Goal: Task Accomplishment & Management: Use online tool/utility

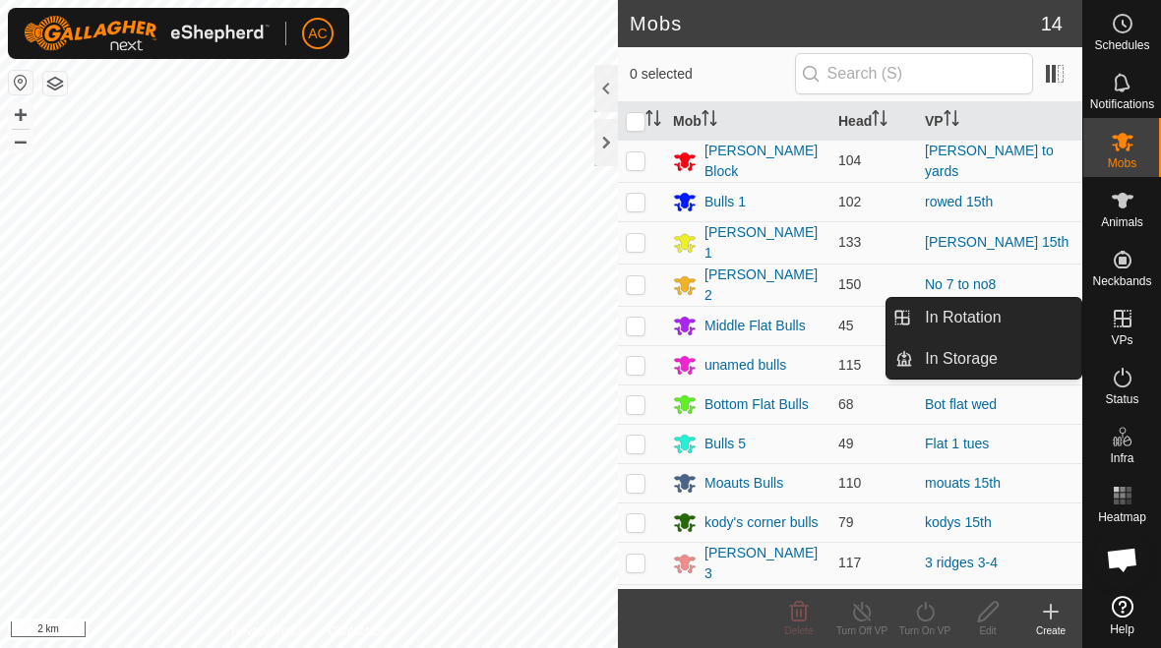
click at [806, 318] on link "In Rotation" at bounding box center [997, 317] width 168 height 39
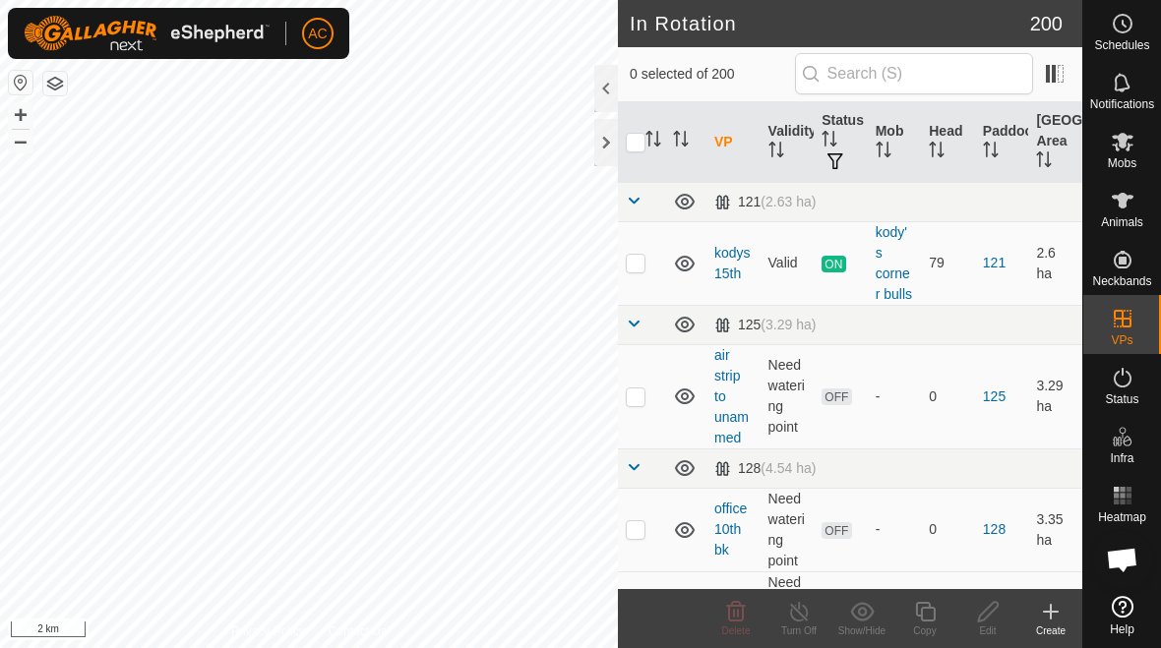
click at [806, 620] on icon at bounding box center [1051, 612] width 24 height 24
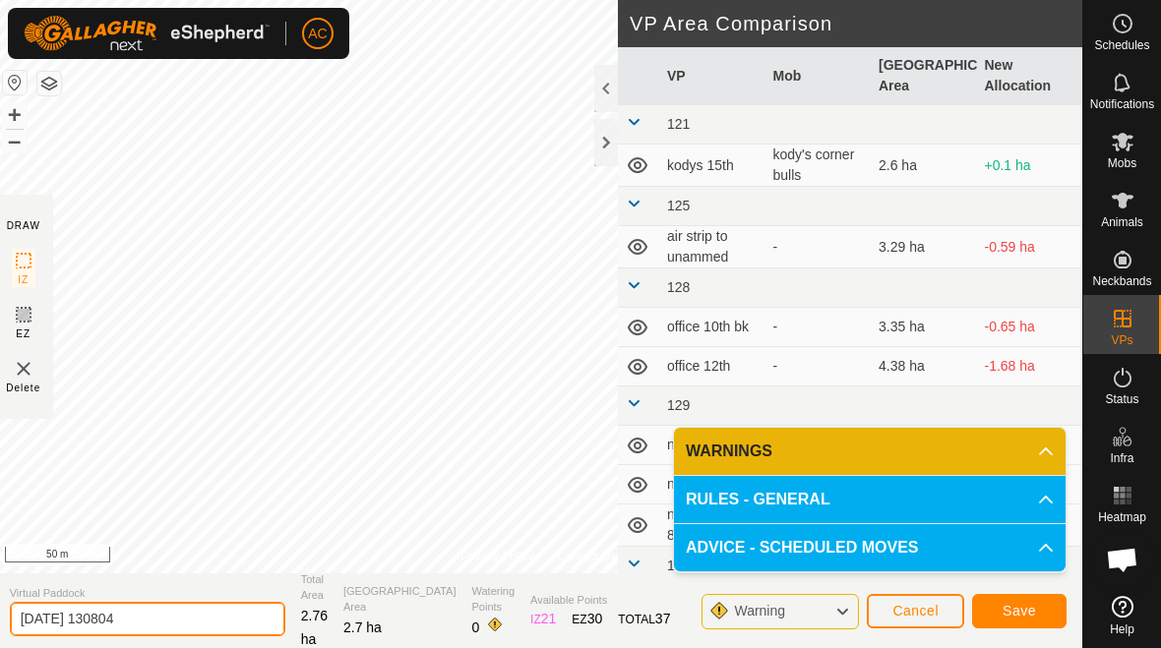
click at [162, 624] on input "[DATE] 130804" at bounding box center [147, 619] width 275 height 34
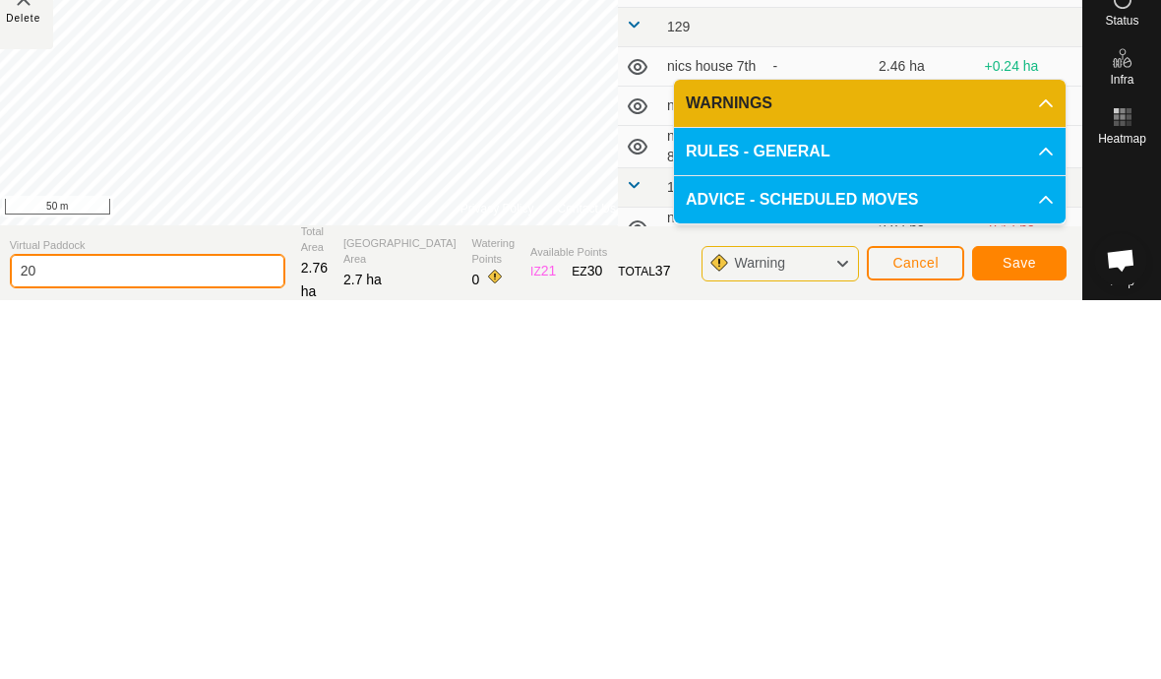
type input "2"
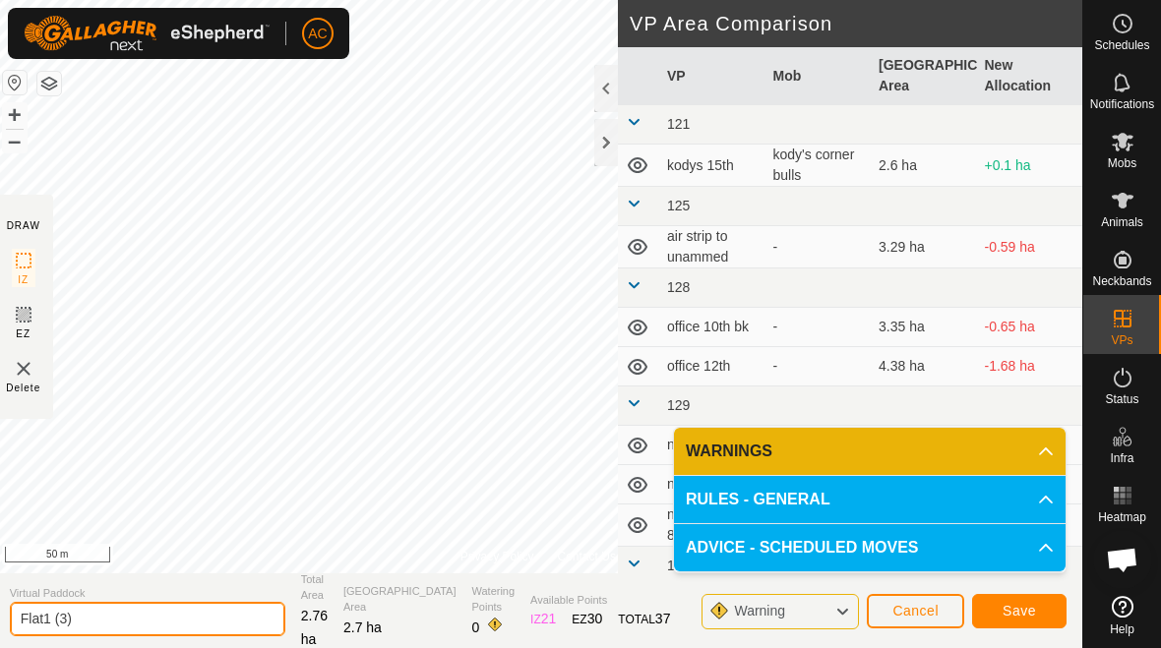
type input "Flat1 (3)"
click at [806, 608] on span "Save" at bounding box center [1018, 611] width 33 height 16
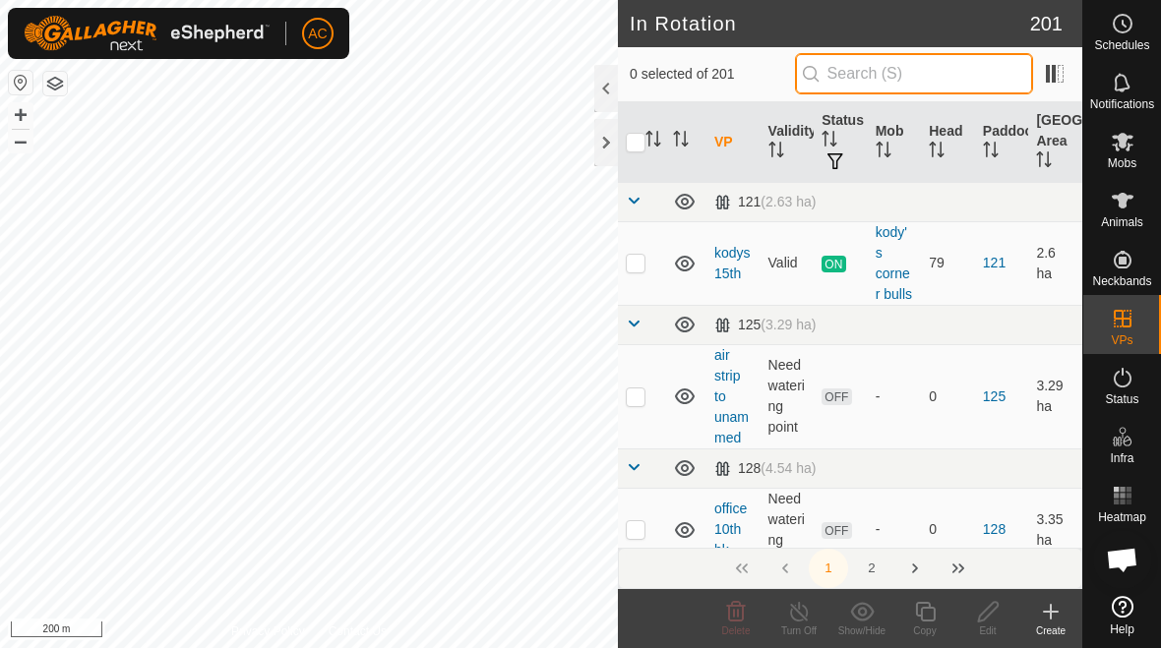
click at [806, 73] on input "text" at bounding box center [914, 73] width 238 height 41
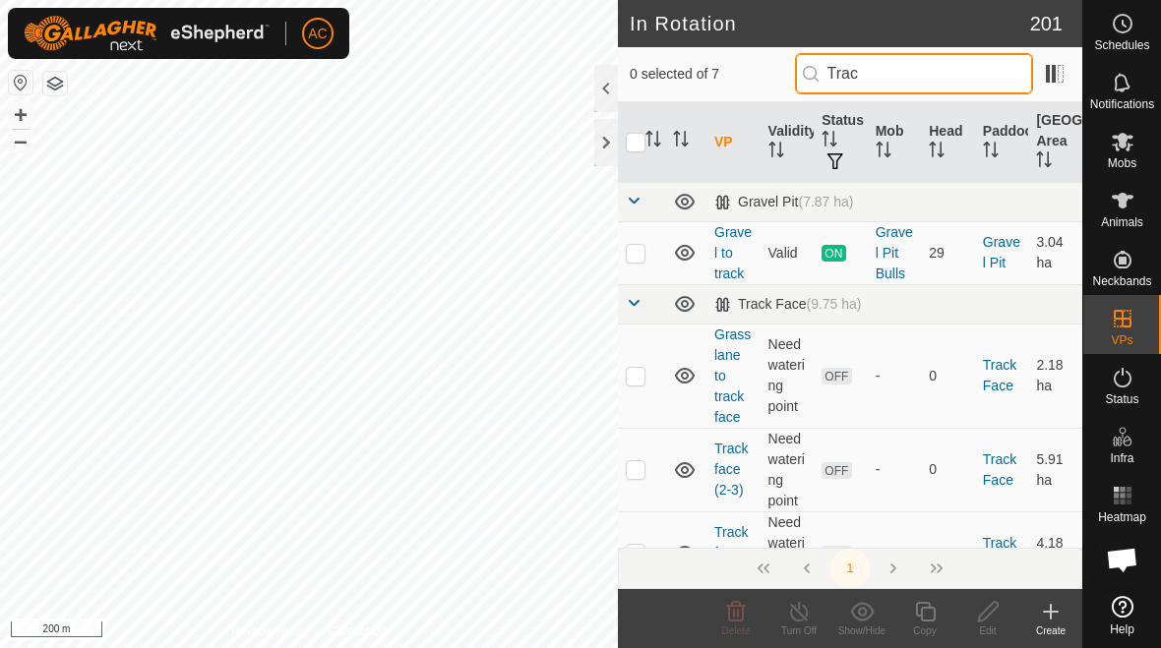
type input "Trac"
click at [636, 345] on td at bounding box center [641, 376] width 47 height 104
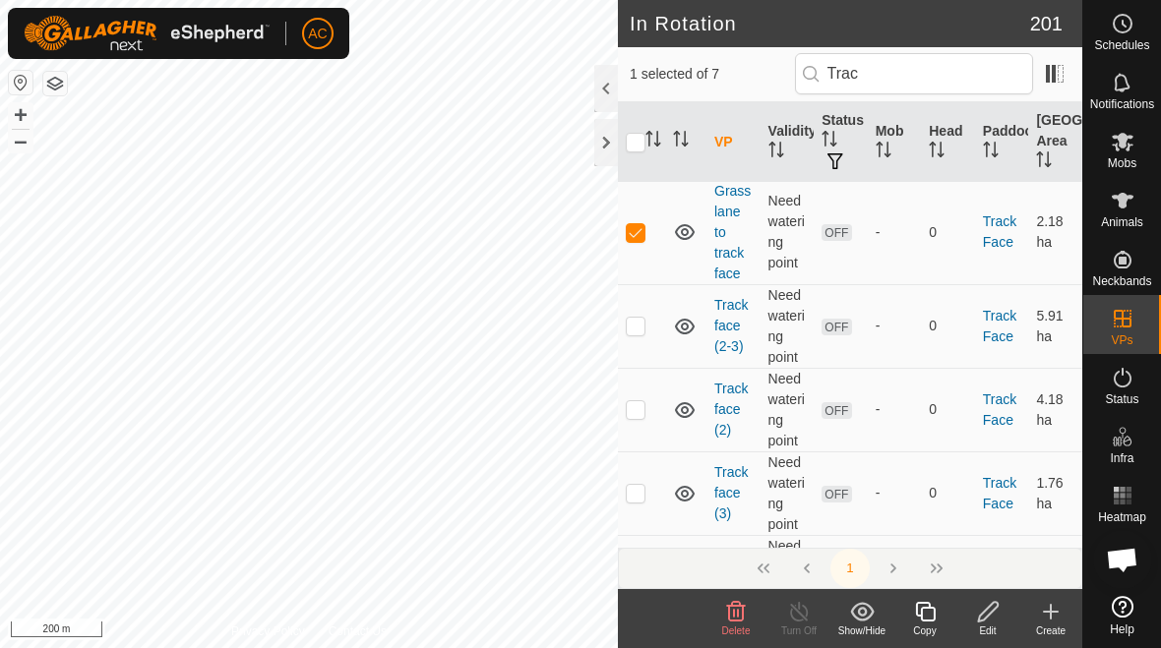
scroll to position [145, 0]
click at [735, 622] on icon at bounding box center [736, 612] width 24 height 24
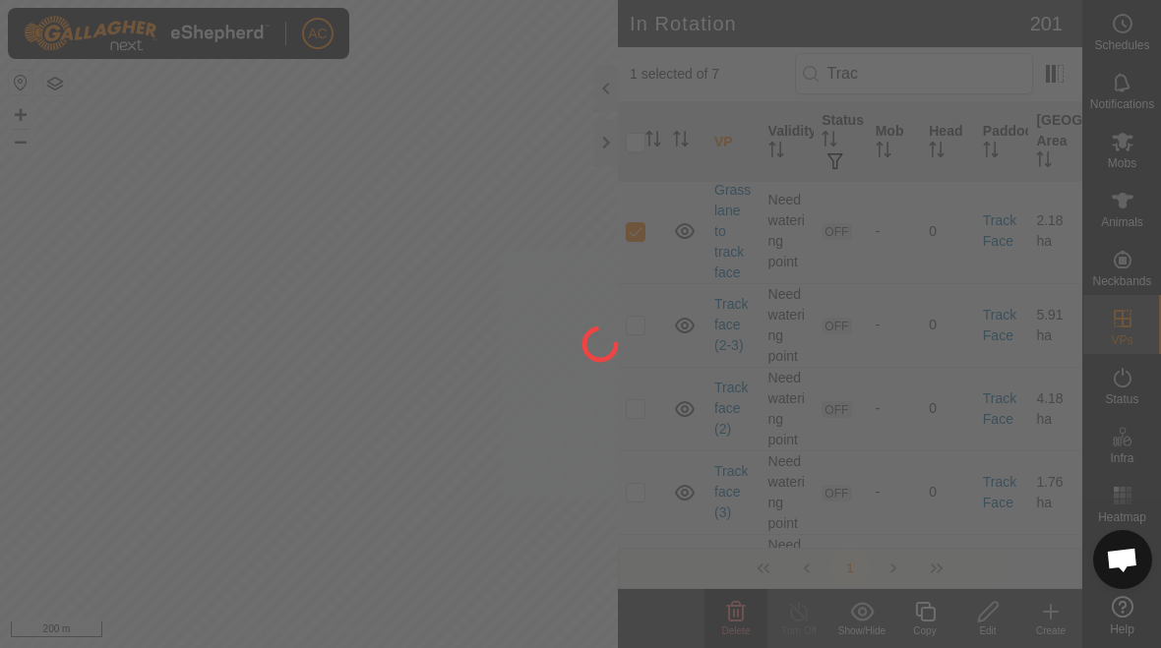
scroll to position [0, 0]
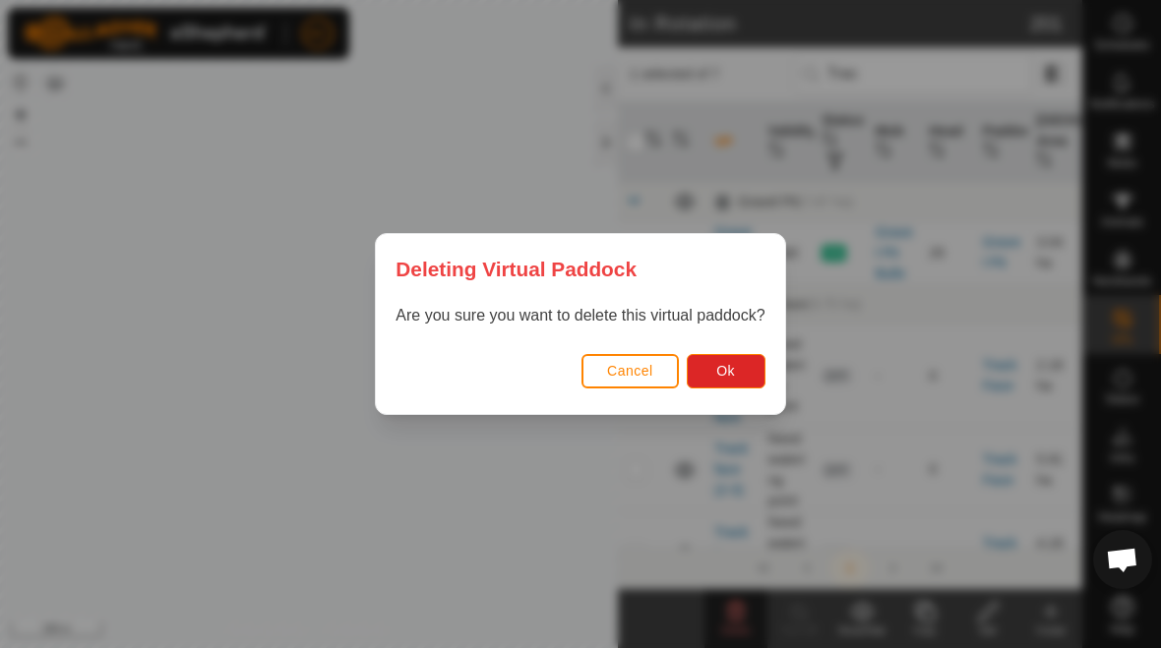
click at [727, 380] on button "Ok" at bounding box center [726, 371] width 79 height 34
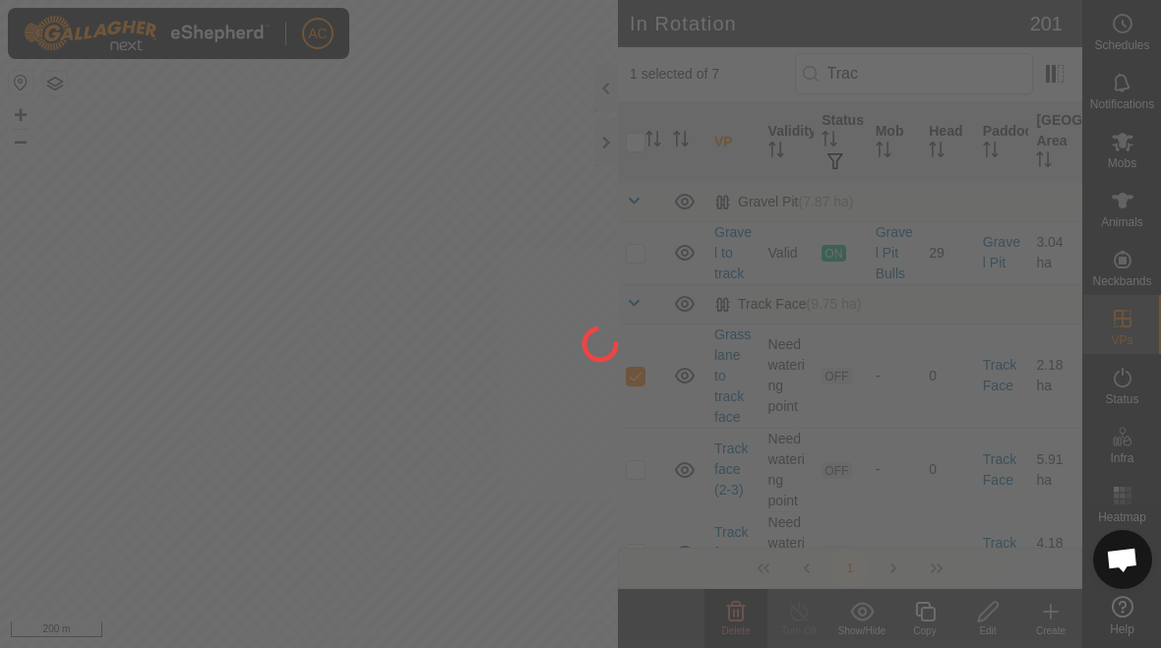
checkbox input "false"
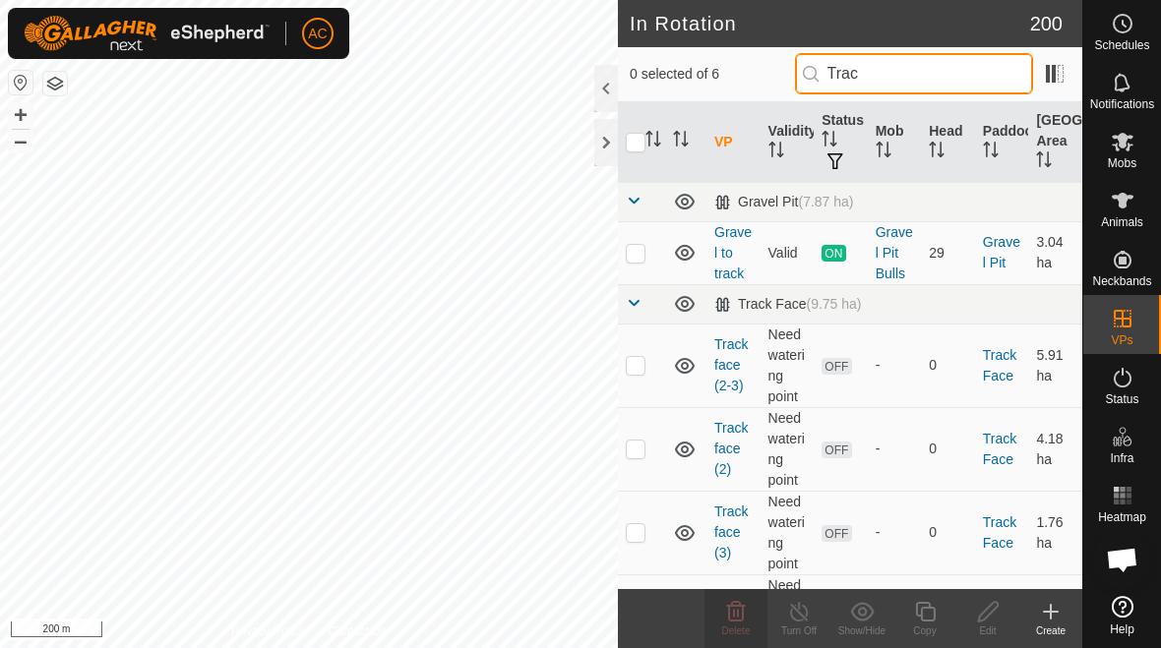
click at [806, 78] on input "Trac" at bounding box center [914, 73] width 238 height 41
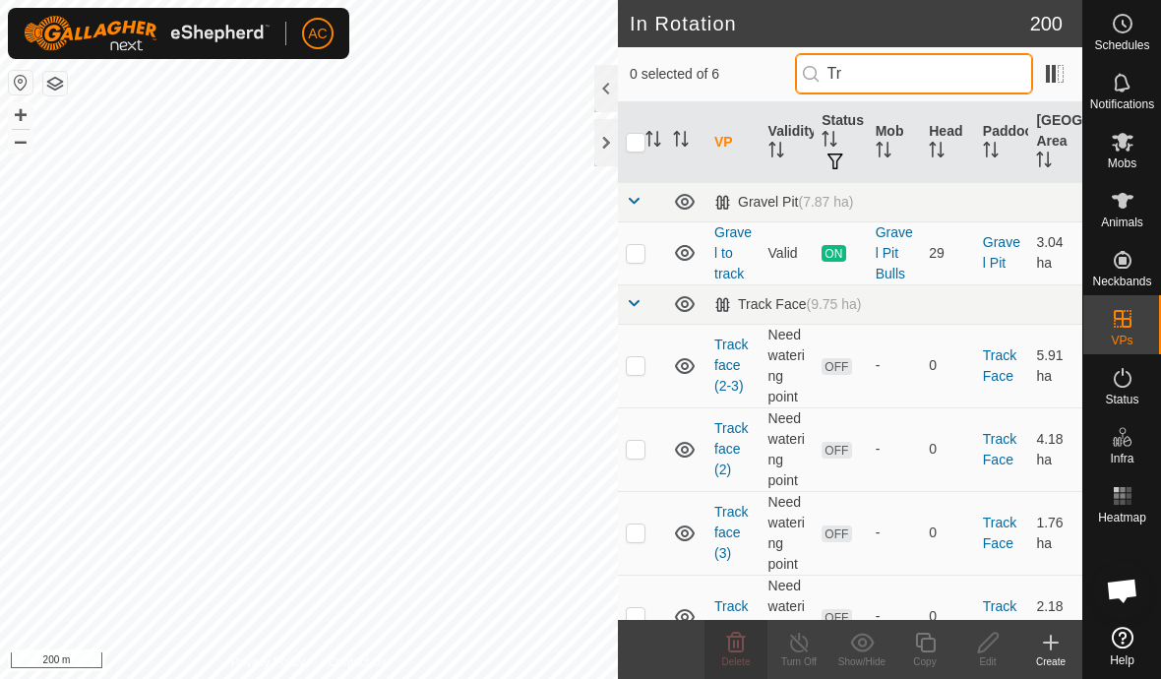
type input "T"
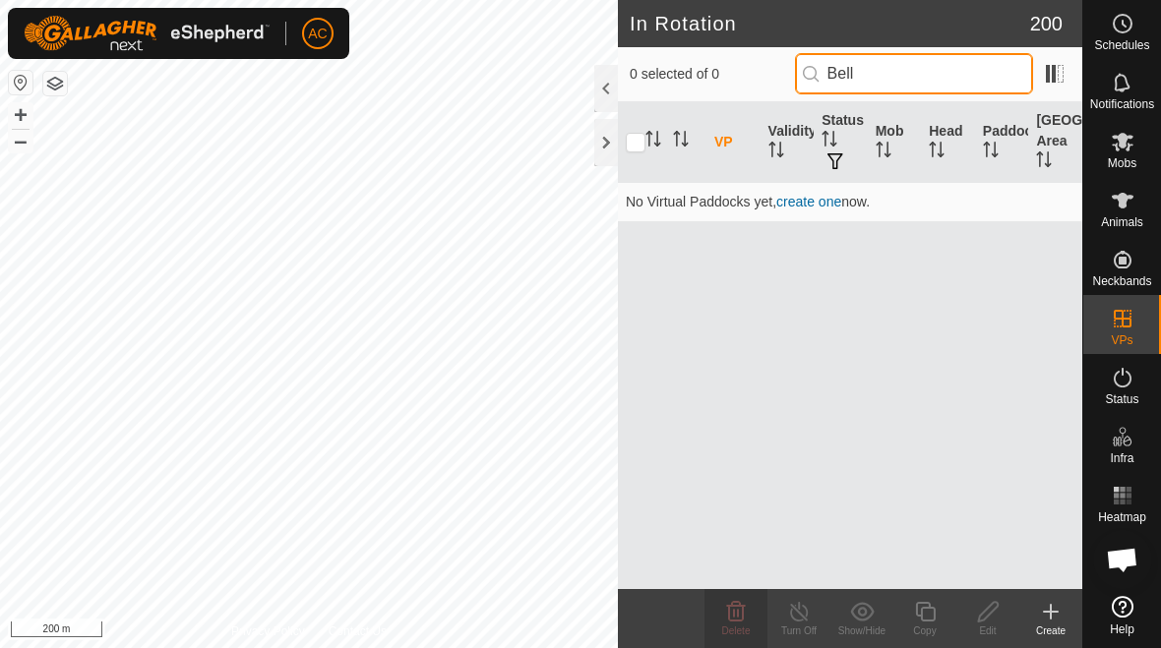
click at [806, 88] on input "Bell" at bounding box center [914, 73] width 238 height 41
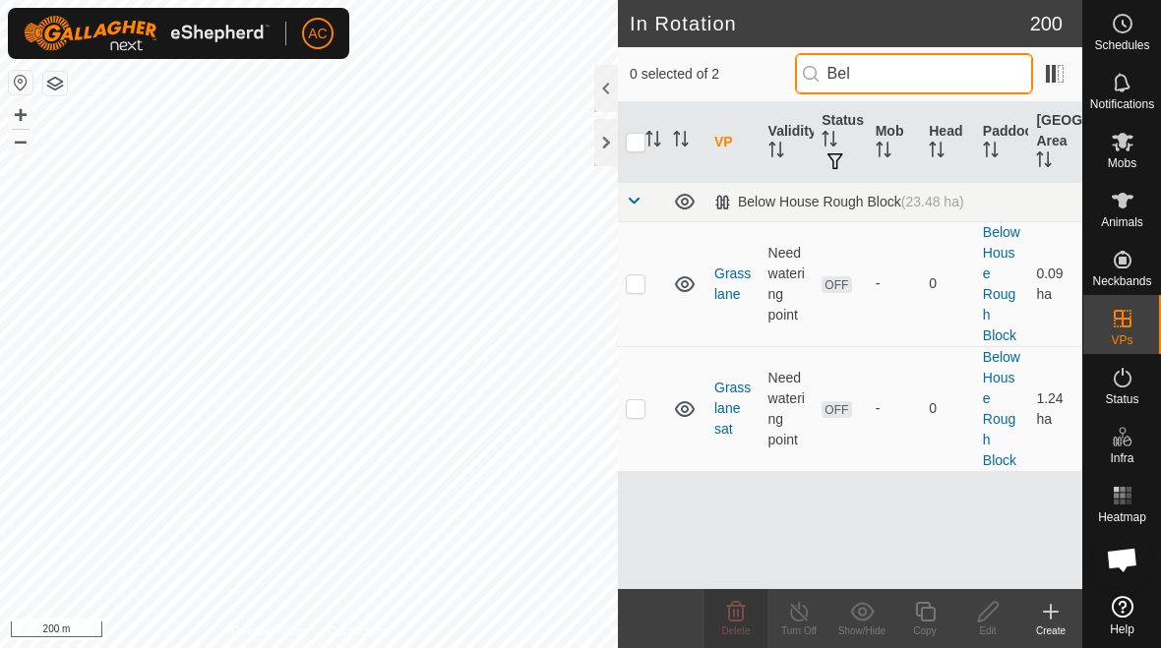
type input "Bel"
click at [639, 282] on p-checkbox at bounding box center [636, 283] width 20 height 16
checkbox input "true"
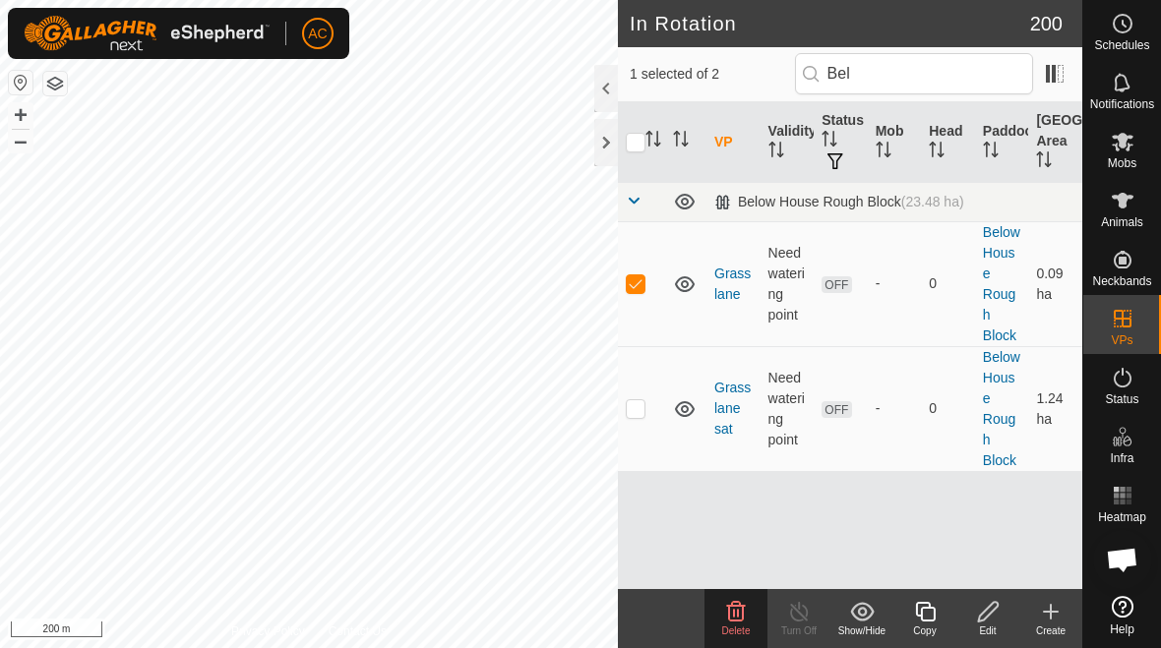
click at [636, 404] on p-checkbox at bounding box center [636, 408] width 20 height 16
checkbox input "true"
click at [734, 618] on icon at bounding box center [736, 612] width 24 height 24
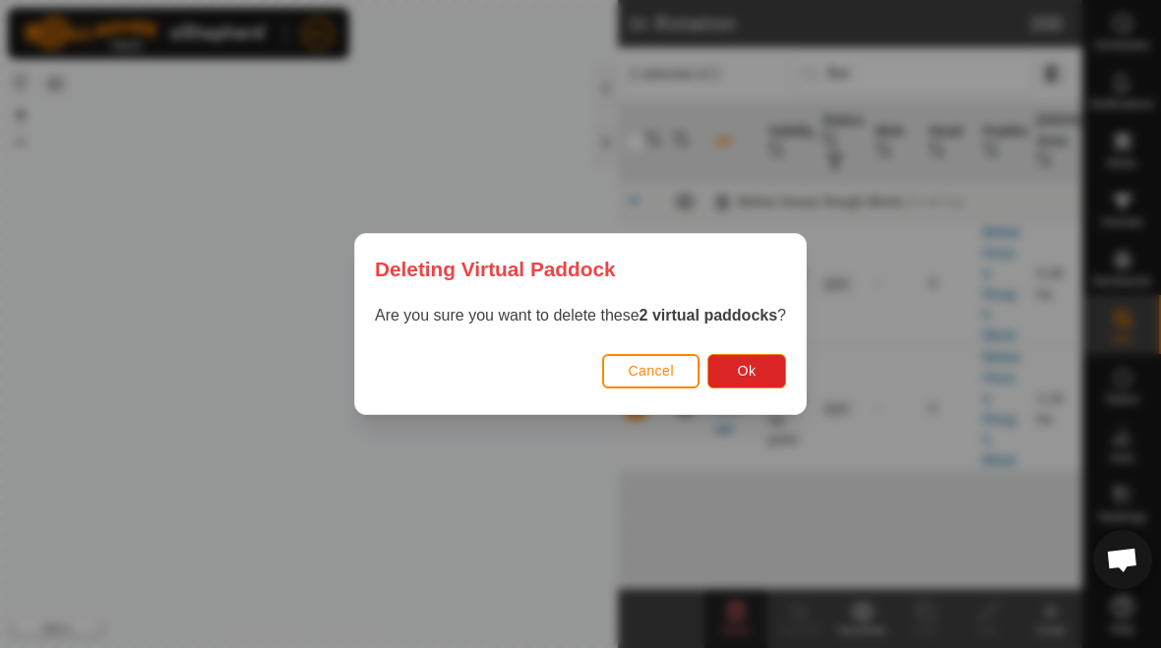
click at [764, 377] on button "Ok" at bounding box center [746, 371] width 79 height 34
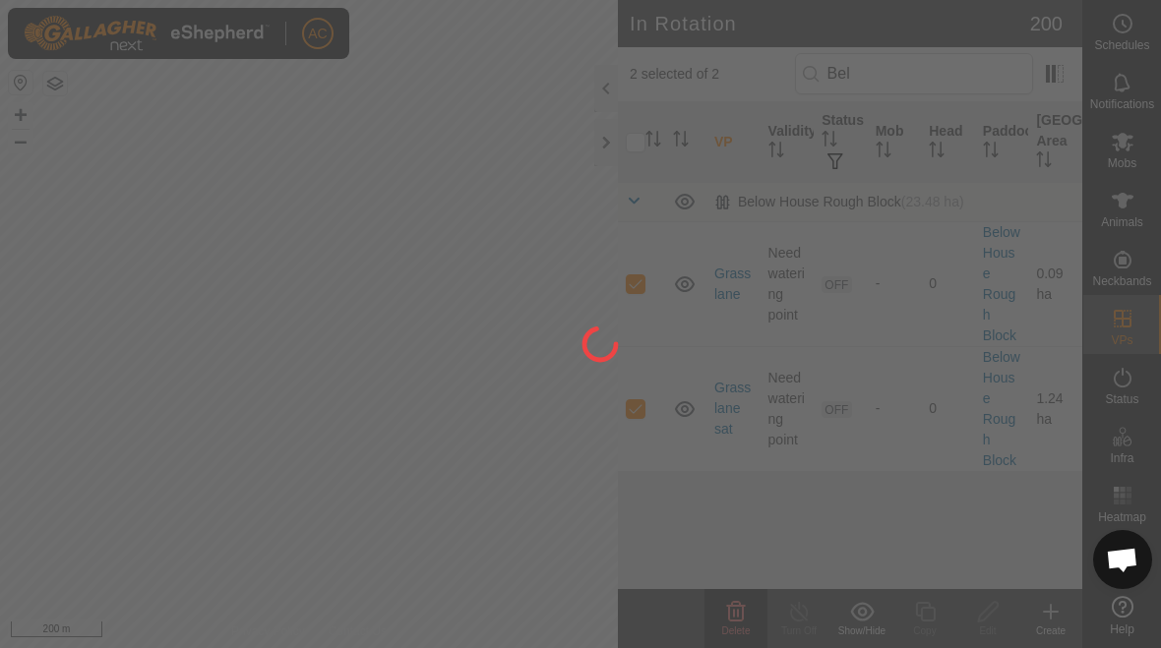
checkbox input "false"
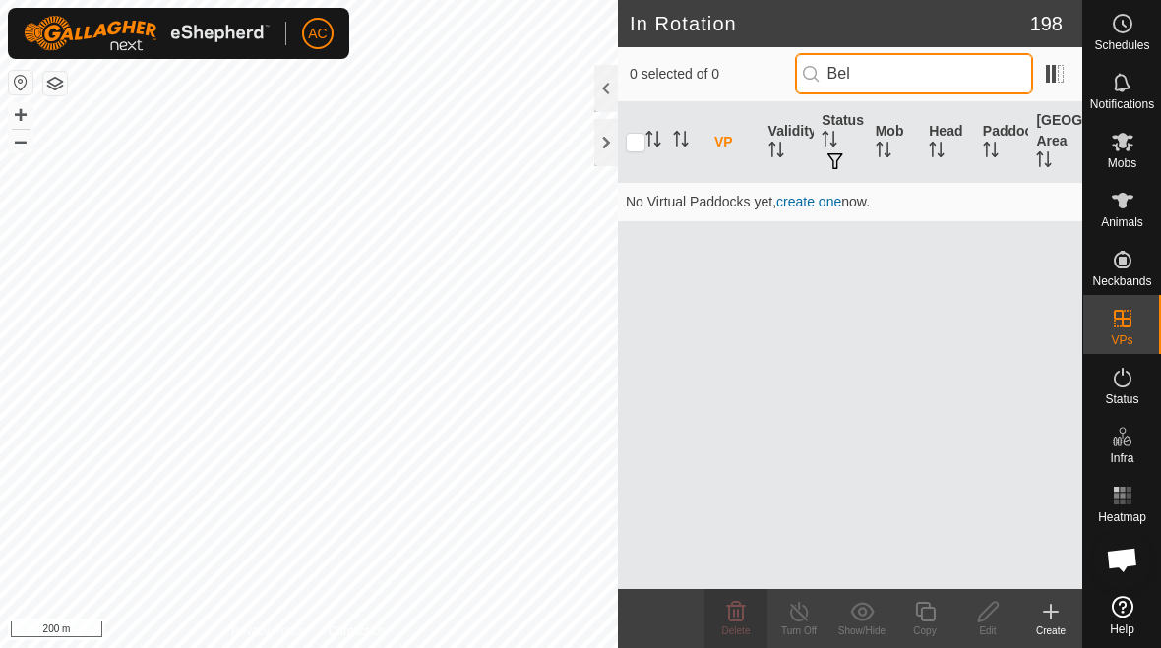
click at [806, 76] on input "Bel" at bounding box center [914, 73] width 238 height 41
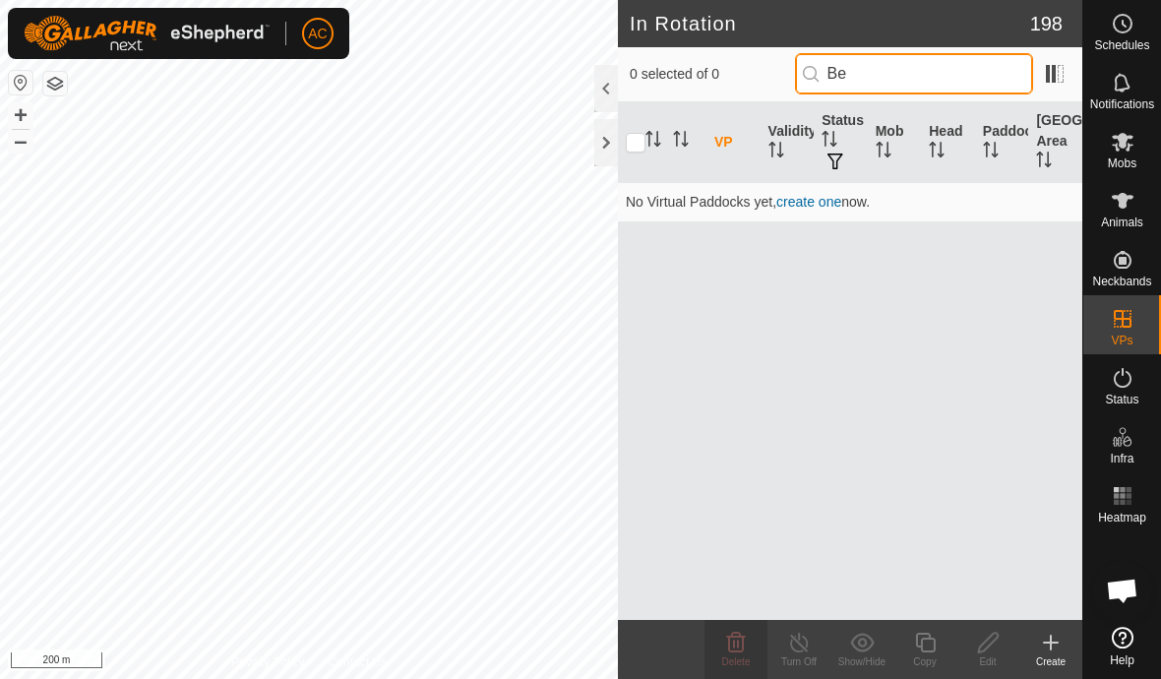
type input "B"
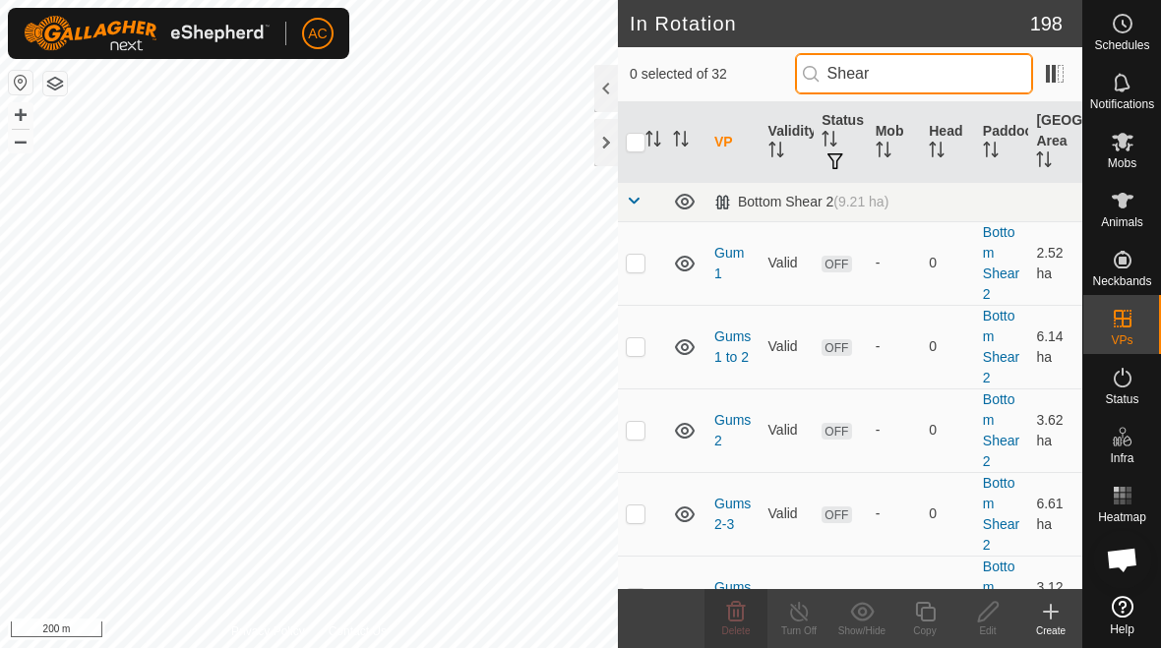
type input "Shear"
click at [639, 263] on p-checkbox at bounding box center [636, 263] width 20 height 16
checkbox input "true"
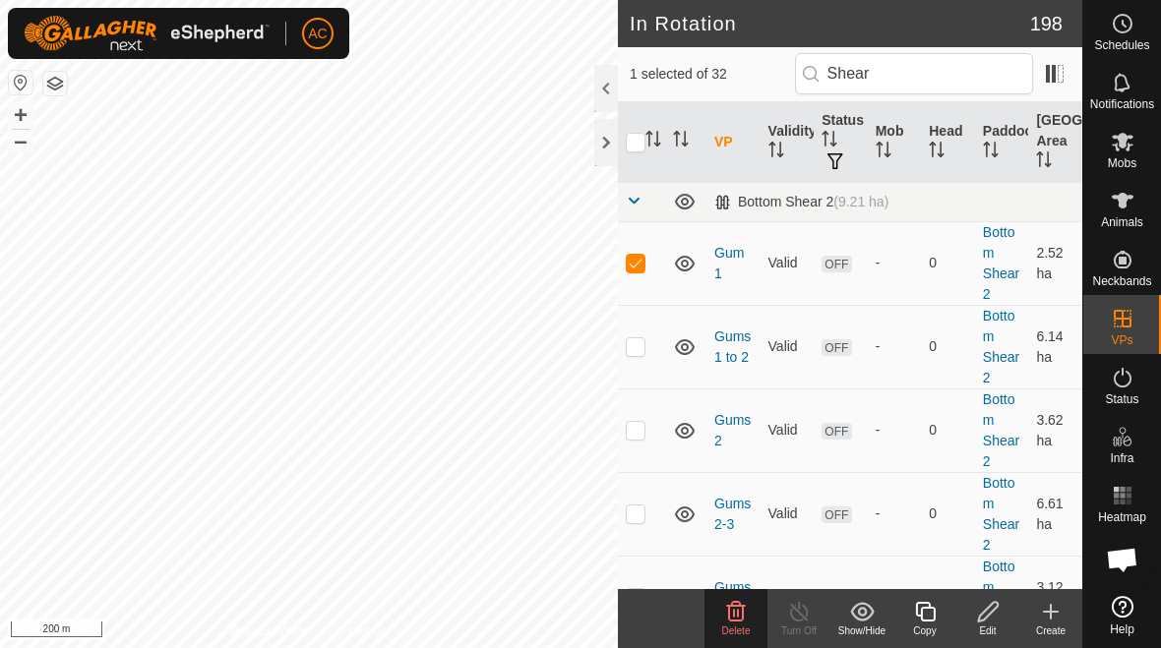
click at [636, 349] on p-checkbox at bounding box center [636, 346] width 20 height 16
checkbox input "true"
click at [636, 437] on p-checkbox at bounding box center [636, 430] width 20 height 16
checkbox input "true"
click at [637, 516] on p-checkbox at bounding box center [636, 514] width 20 height 16
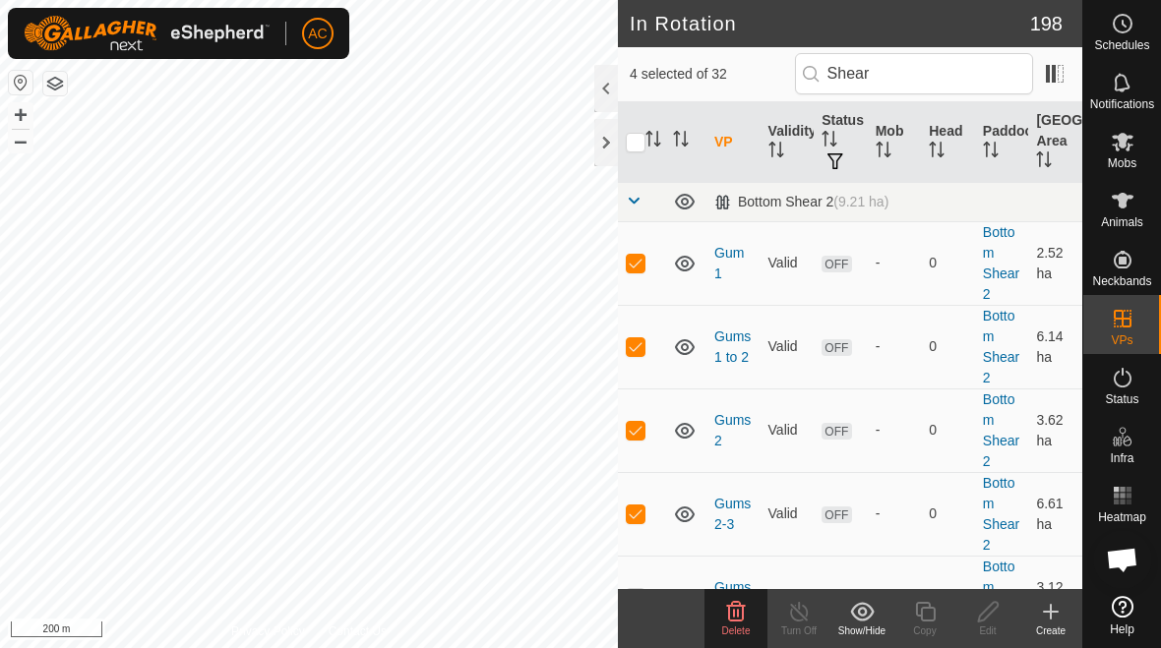
click at [637, 483] on td at bounding box center [641, 514] width 47 height 84
click at [629, 511] on p-checkbox at bounding box center [636, 514] width 20 height 16
checkbox input "true"
click at [736, 622] on icon at bounding box center [736, 612] width 24 height 24
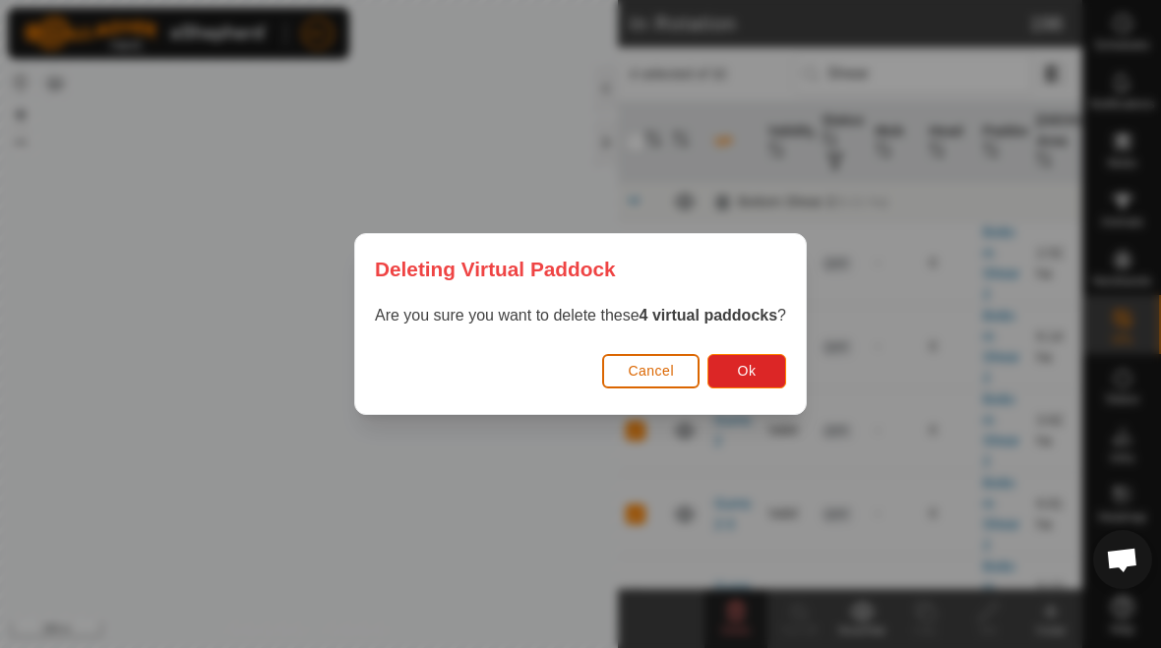
click at [759, 356] on button "Ok" at bounding box center [746, 371] width 79 height 34
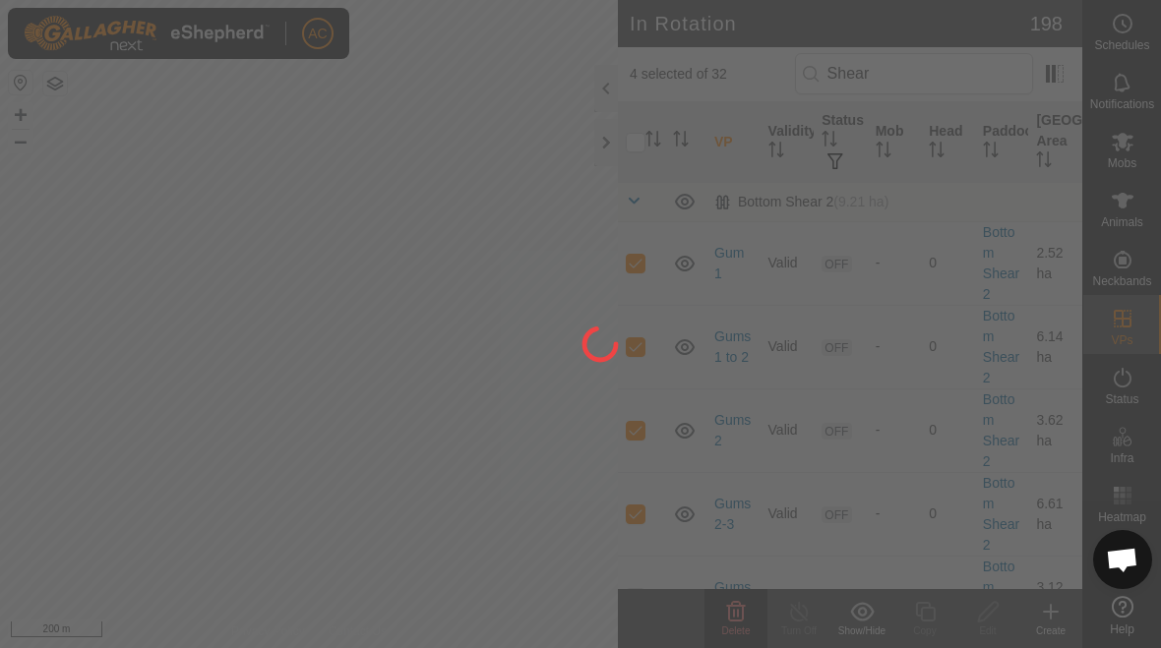
checkbox input "false"
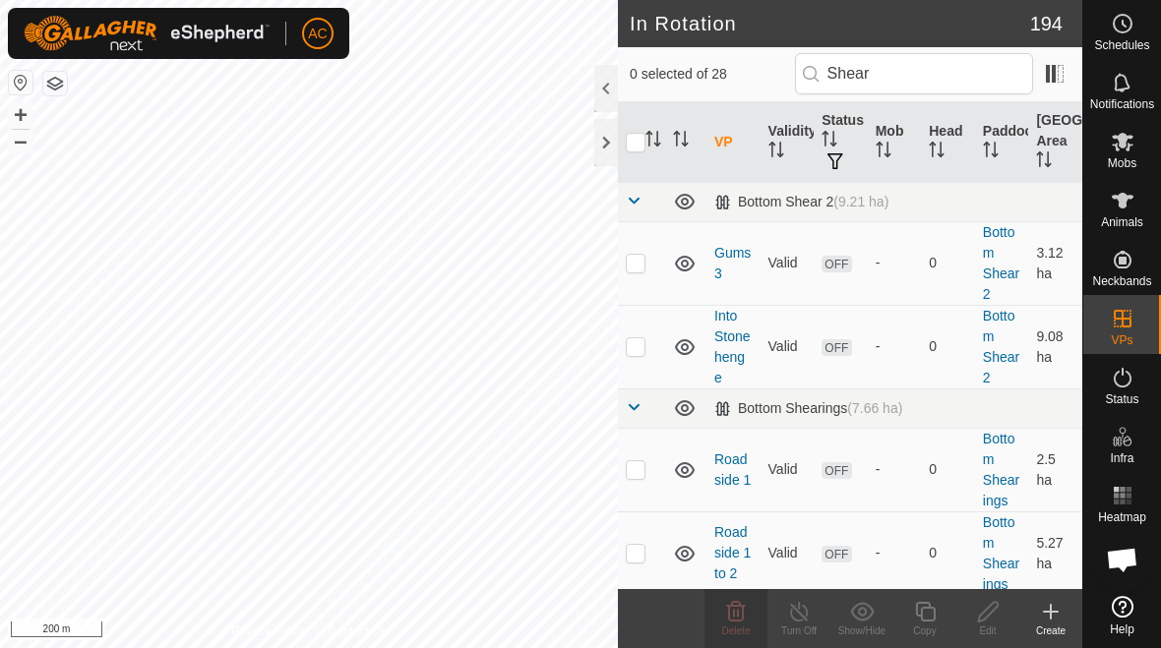
click at [637, 262] on p-checkbox at bounding box center [636, 263] width 20 height 16
checkbox input "true"
click at [647, 350] on td at bounding box center [641, 347] width 47 height 84
checkbox input "true"
click at [637, 475] on p-checkbox at bounding box center [636, 469] width 20 height 16
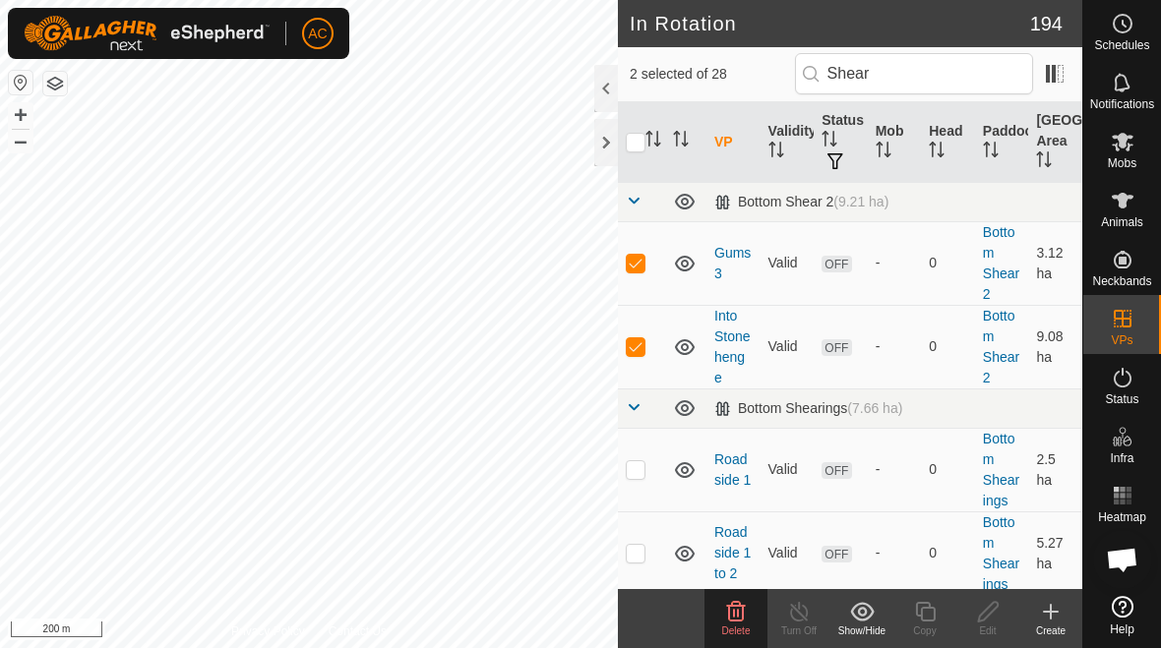
checkbox input "true"
click at [646, 562] on td at bounding box center [641, 554] width 47 height 84
checkbox input "true"
click at [723, 635] on span "Delete" at bounding box center [736, 631] width 29 height 11
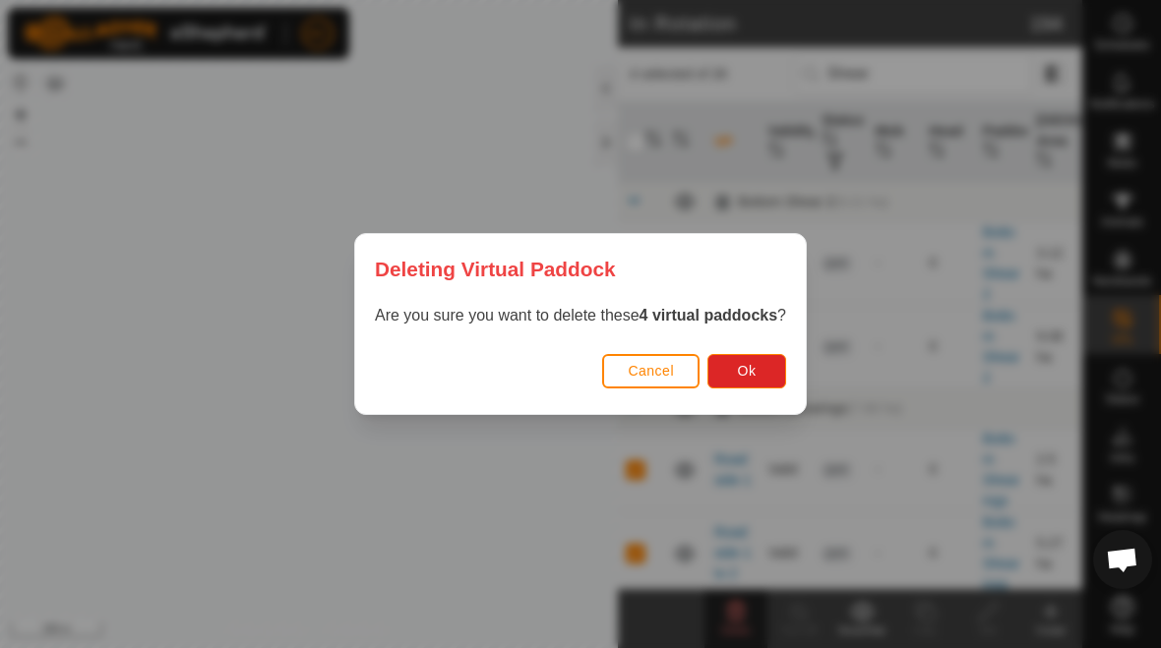
click at [759, 384] on button "Ok" at bounding box center [746, 371] width 79 height 34
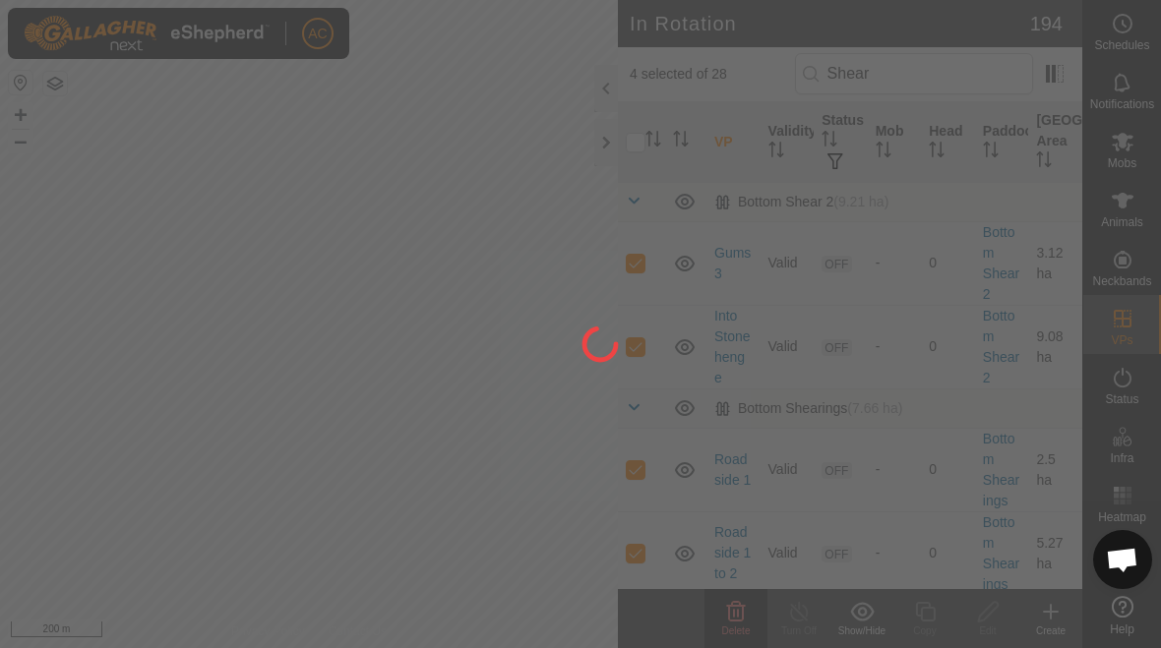
checkbox input "false"
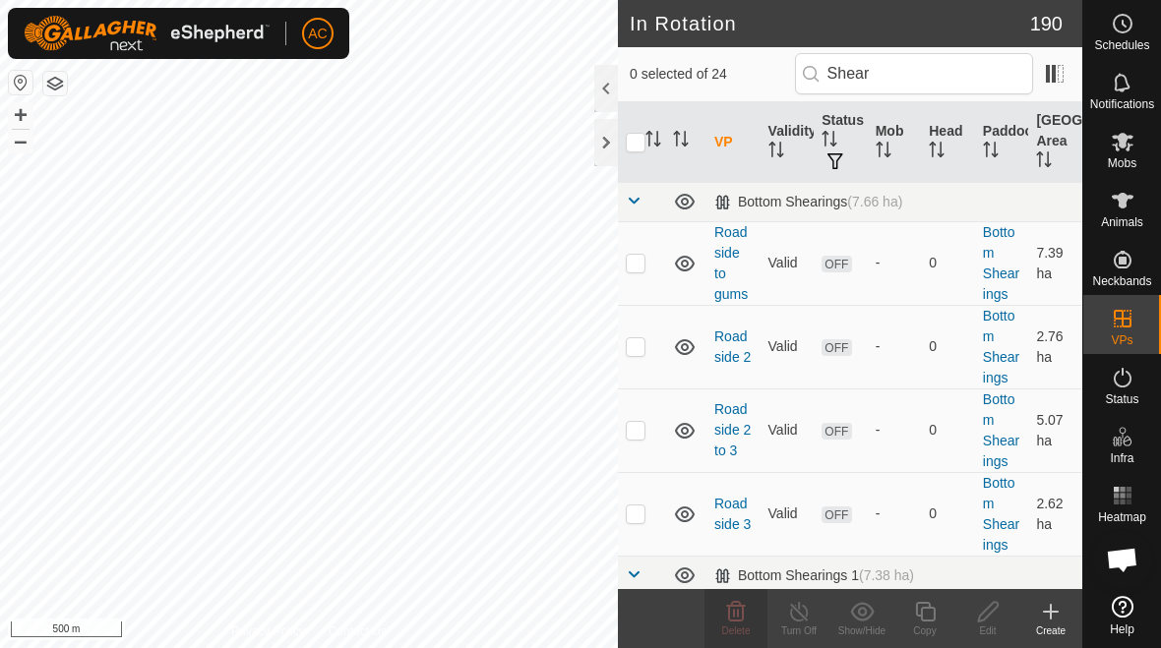
click at [631, 266] on p-checkbox at bounding box center [636, 263] width 20 height 16
checkbox input "true"
click at [643, 349] on p-checkbox at bounding box center [636, 346] width 20 height 16
checkbox input "true"
click at [633, 435] on p-checkbox at bounding box center [636, 430] width 20 height 16
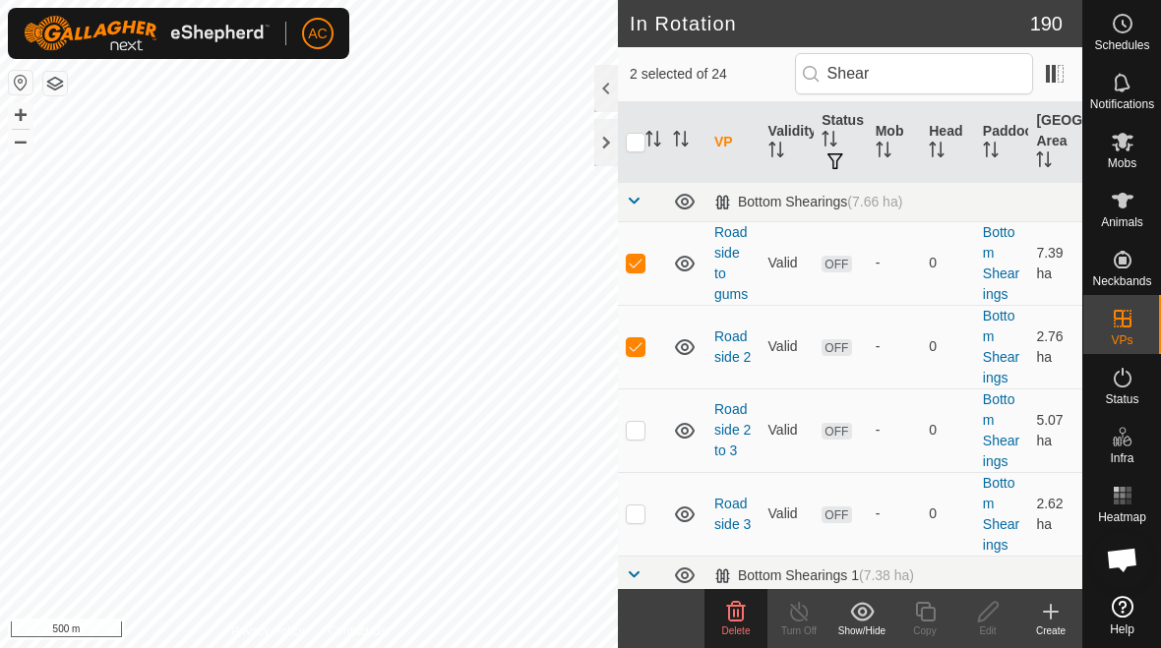
checkbox input "true"
click at [638, 522] on td at bounding box center [641, 514] width 47 height 84
checkbox input "true"
click at [724, 617] on icon at bounding box center [736, 612] width 24 height 24
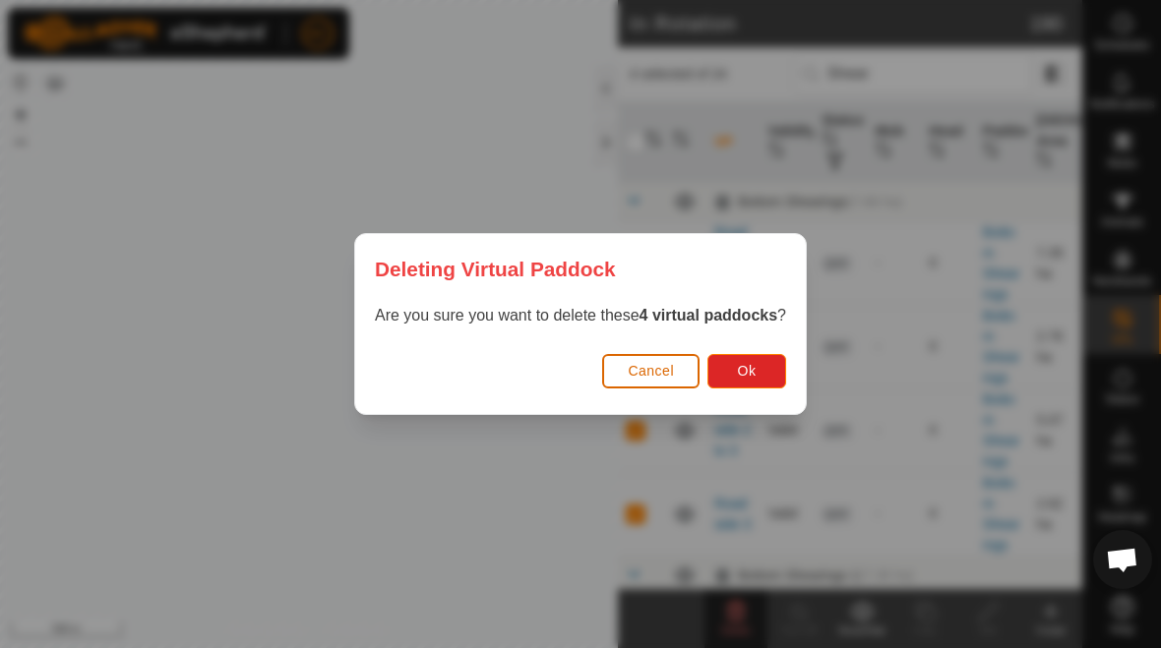
click at [747, 369] on span "Ok" at bounding box center [747, 371] width 19 height 16
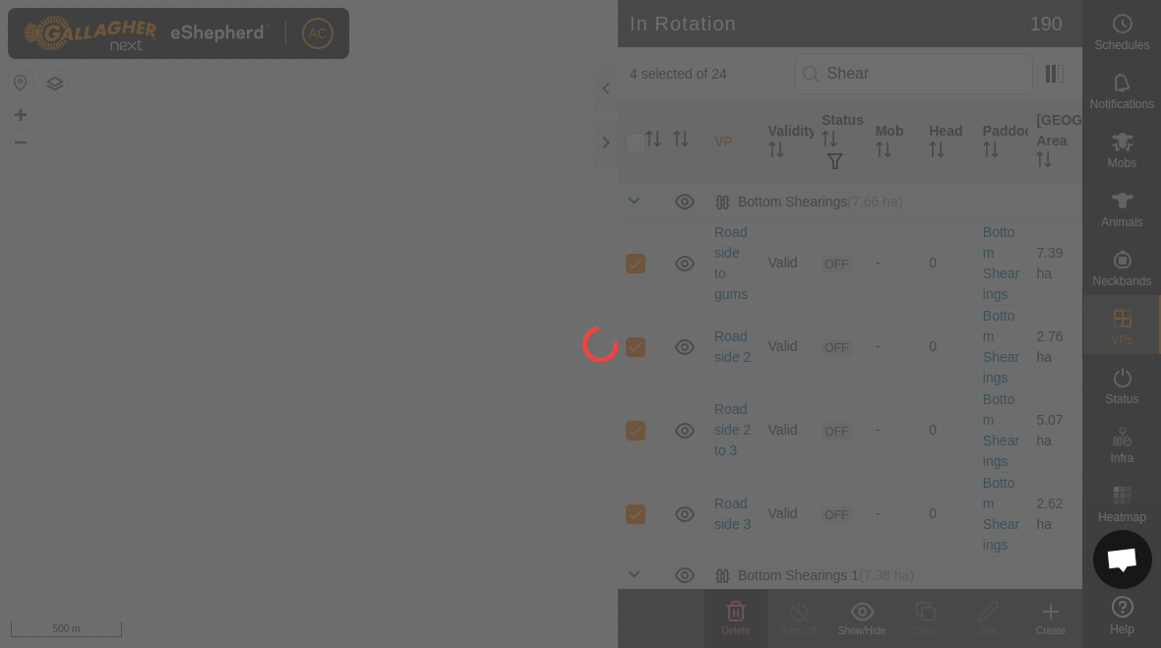
checkbox input "false"
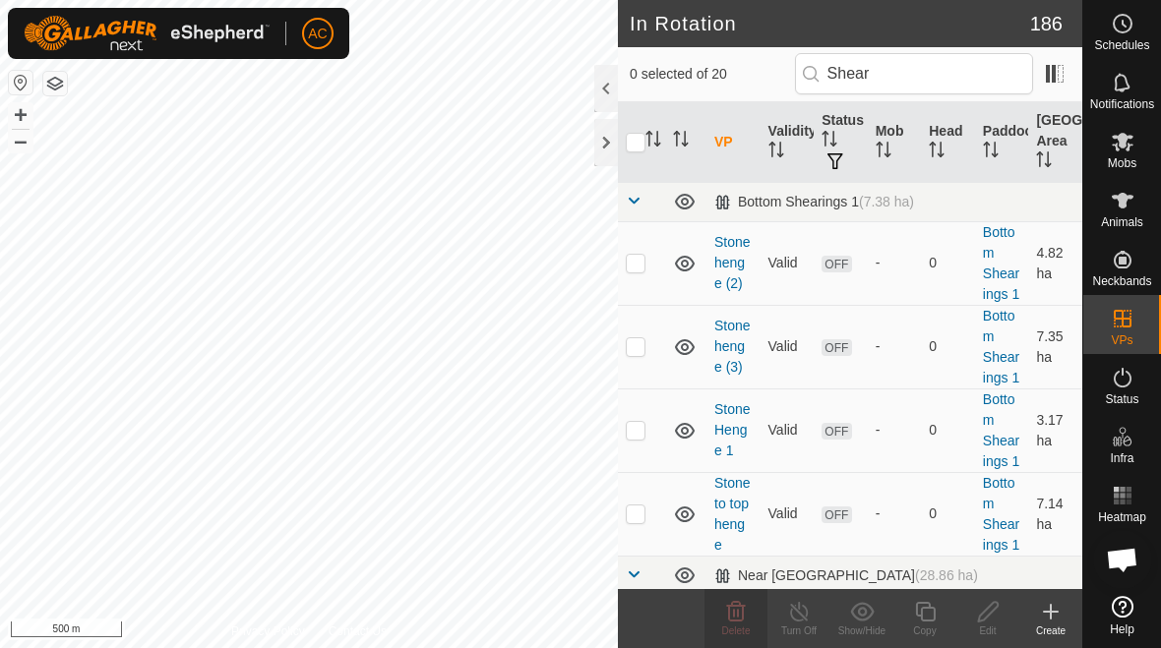
click at [639, 275] on td at bounding box center [641, 263] width 47 height 84
checkbox input "true"
click at [642, 351] on p-checkbox at bounding box center [636, 346] width 20 height 16
checkbox input "true"
click at [634, 437] on p-checkbox at bounding box center [636, 430] width 20 height 16
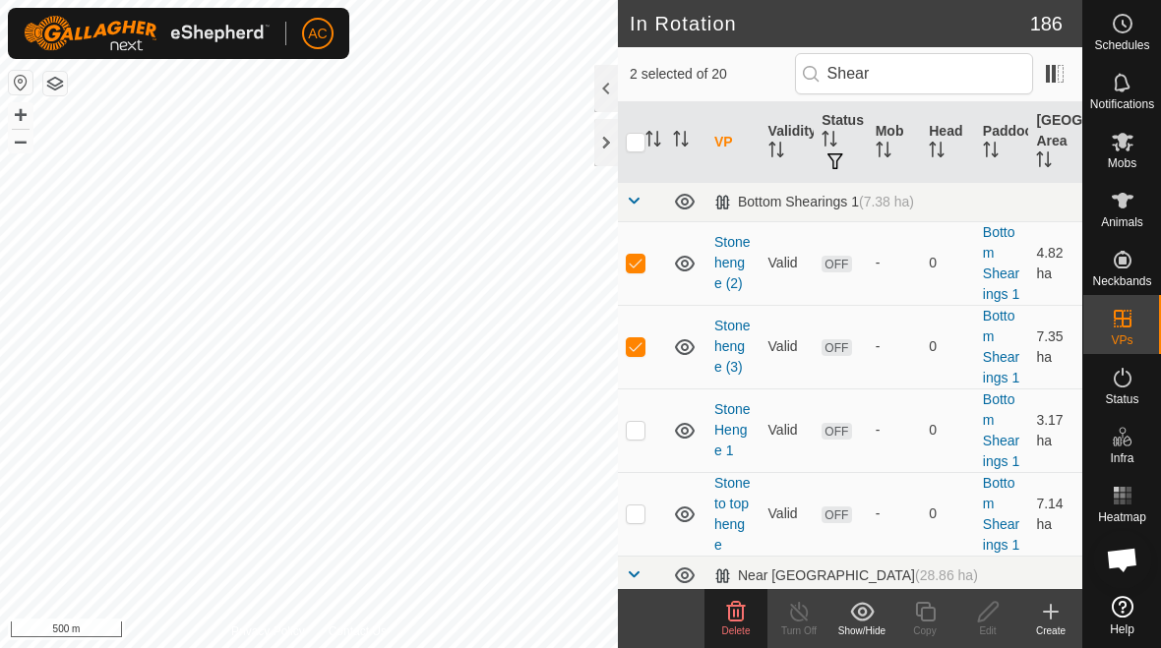
checkbox input "true"
click at [647, 516] on td at bounding box center [641, 514] width 47 height 84
checkbox input "true"
click at [737, 618] on icon at bounding box center [736, 612] width 24 height 24
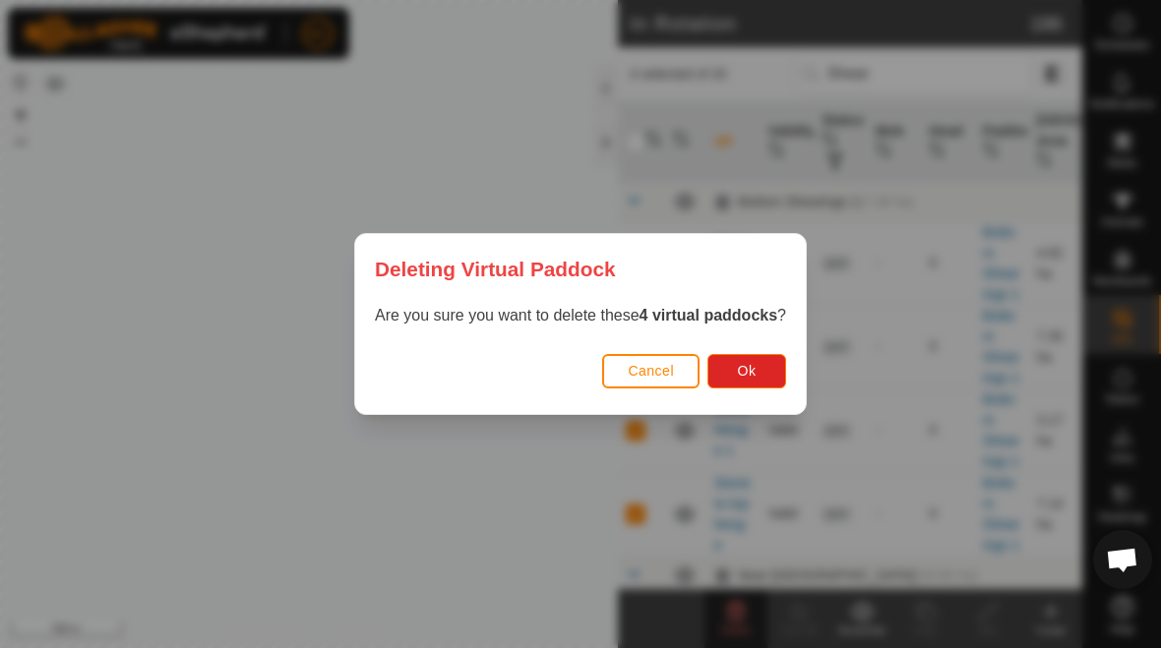
click at [741, 379] on span "Ok" at bounding box center [747, 371] width 19 height 16
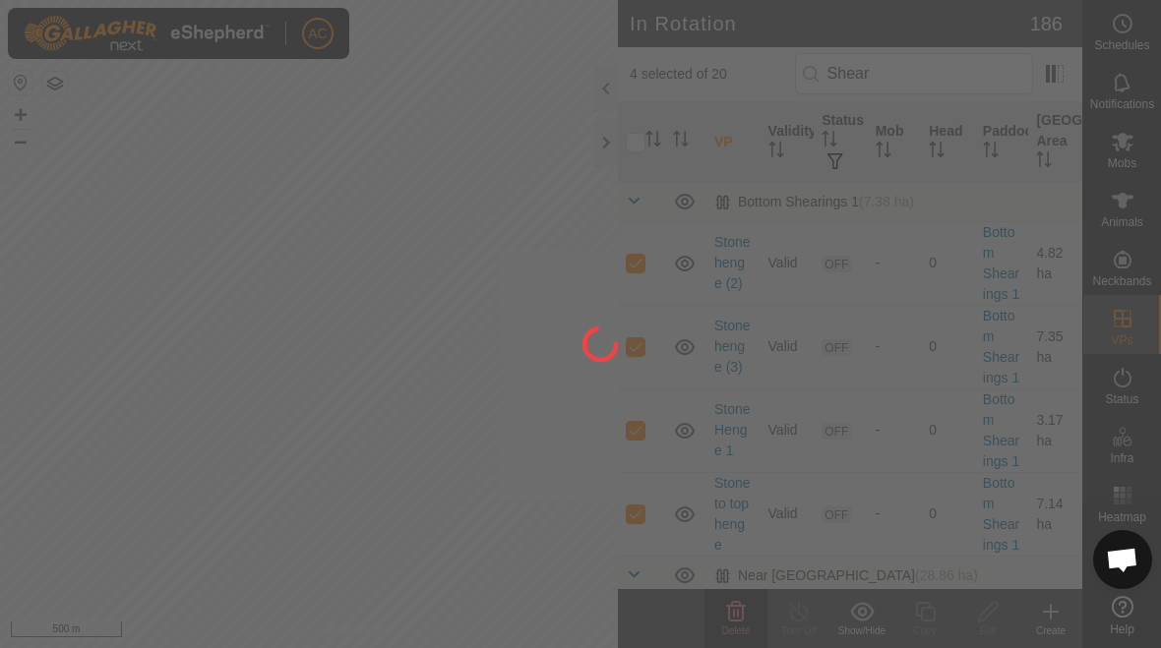
checkbox input "false"
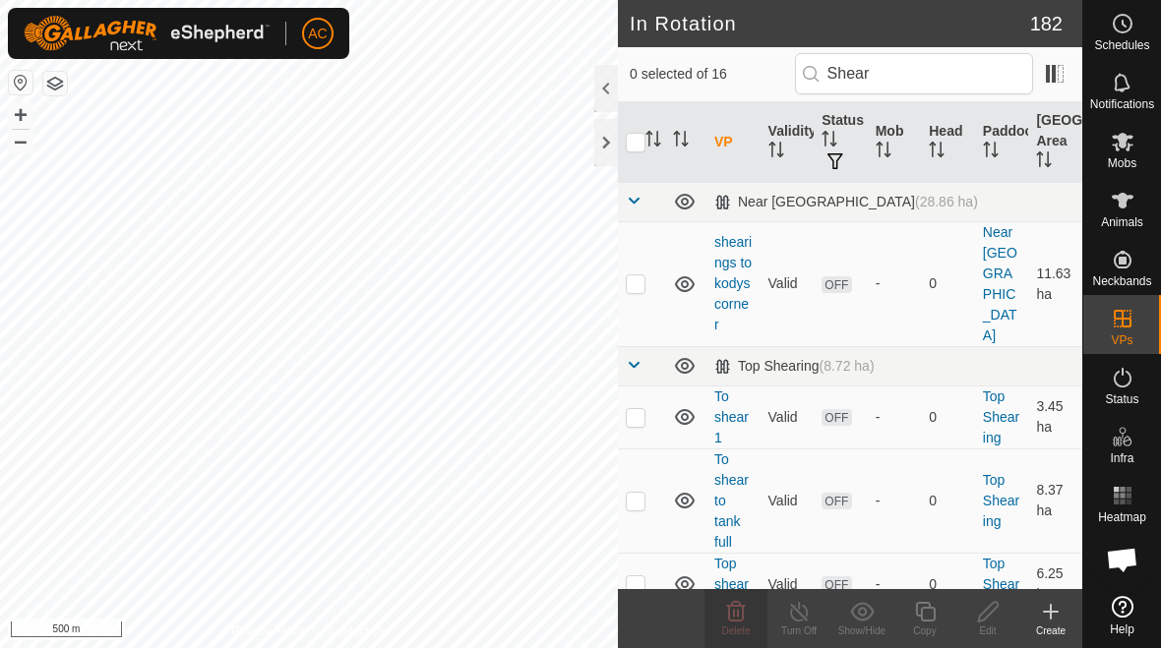
click at [633, 409] on p-checkbox at bounding box center [636, 417] width 20 height 16
checkbox input "true"
click at [645, 491] on td at bounding box center [641, 501] width 47 height 104
checkbox input "true"
click at [639, 576] on p-checkbox at bounding box center [636, 584] width 20 height 16
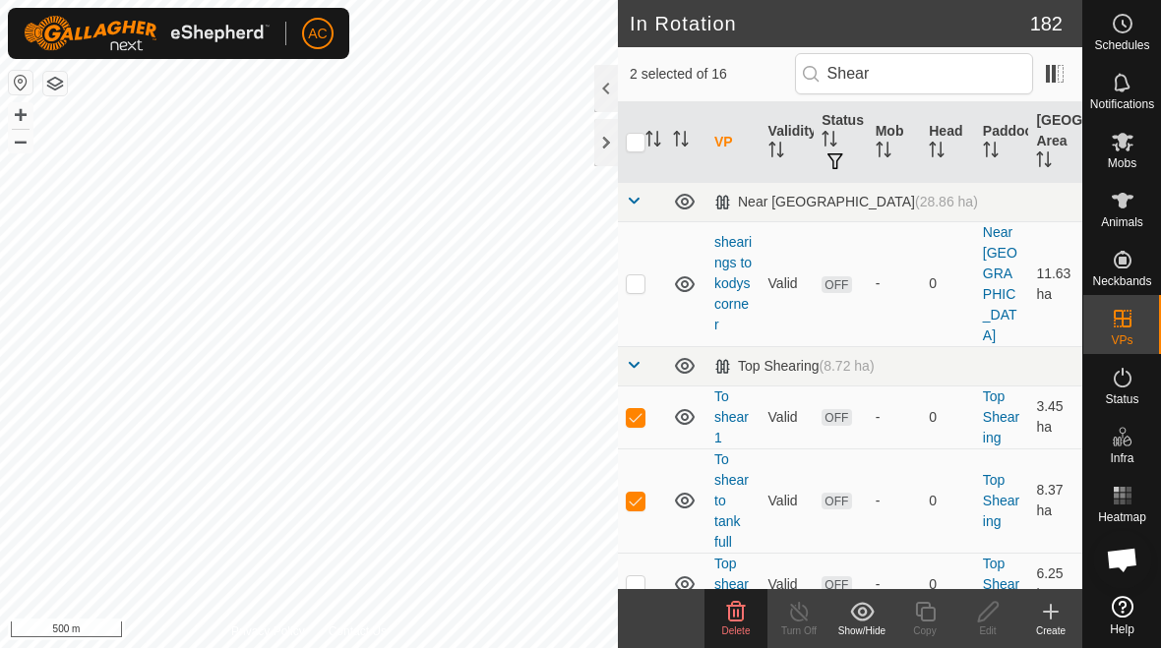
checkbox input "true"
click at [634, 494] on td at bounding box center [641, 501] width 47 height 104
click at [644, 493] on p-checkbox at bounding box center [636, 501] width 20 height 16
checkbox input "true"
click at [738, 620] on icon at bounding box center [736, 611] width 19 height 20
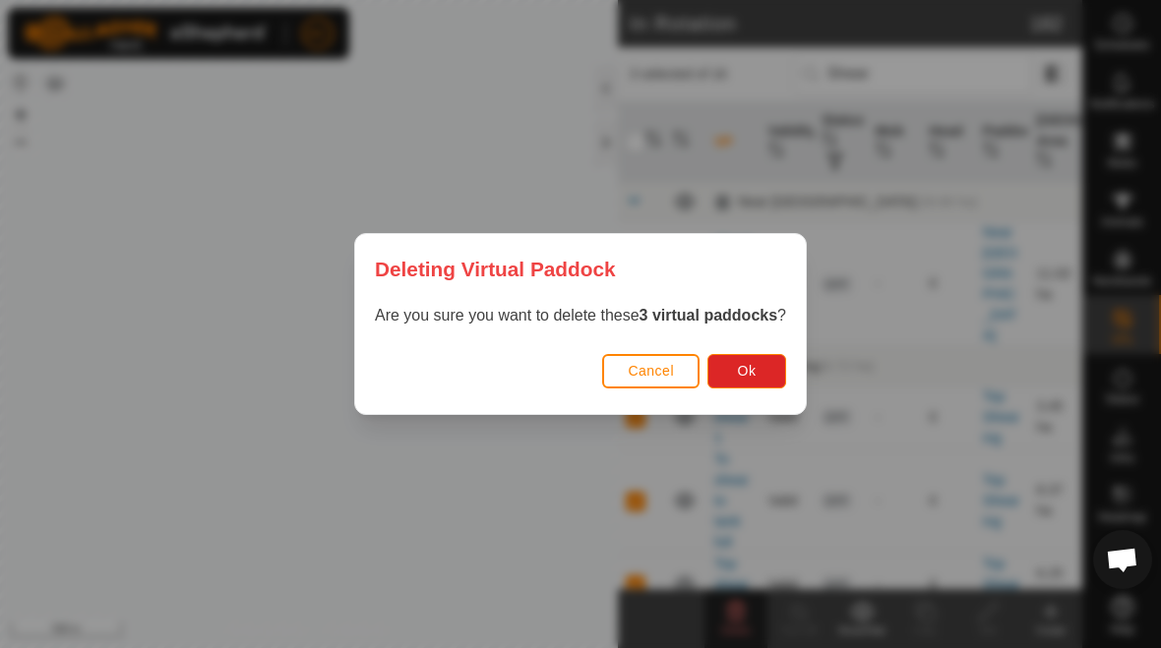
click at [759, 369] on button "Ok" at bounding box center [746, 371] width 79 height 34
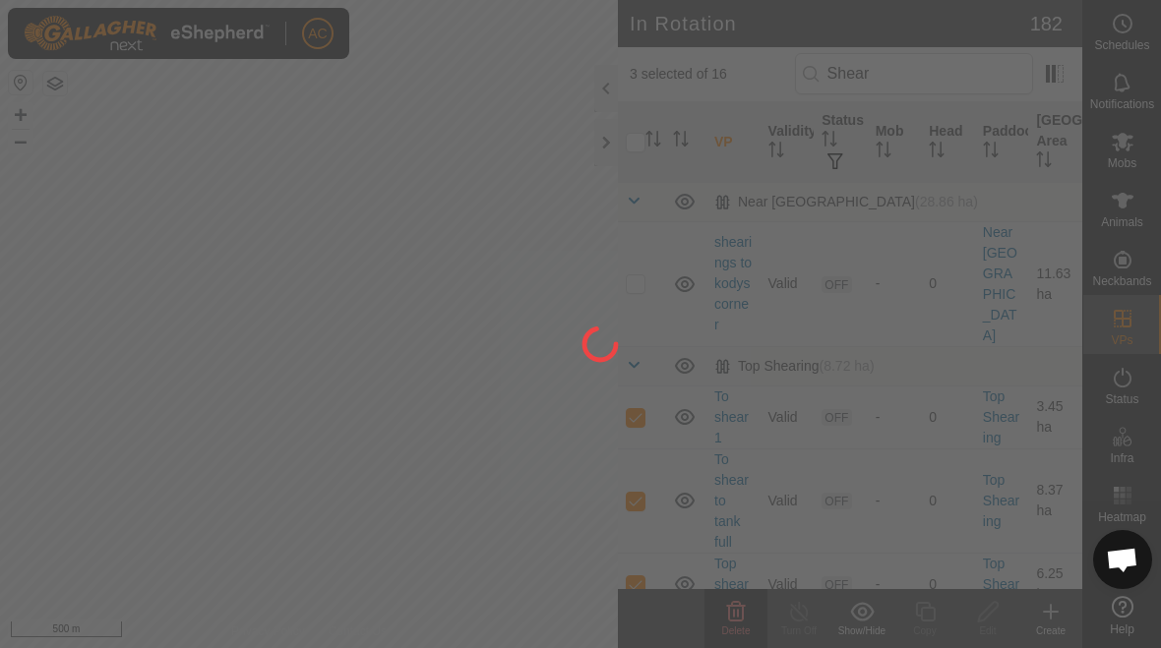
checkbox input "false"
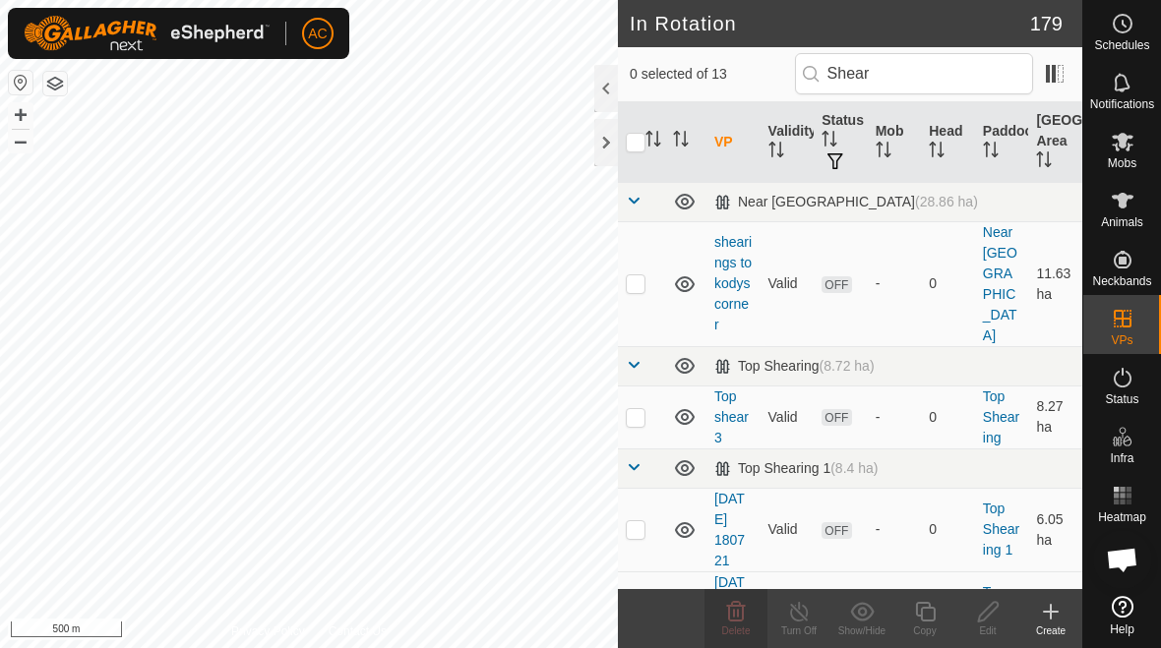
click at [643, 409] on p-checkbox at bounding box center [636, 417] width 20 height 16
checkbox input "true"
click at [639, 521] on p-checkbox at bounding box center [636, 529] width 20 height 16
checkbox input "true"
click at [646, 572] on td at bounding box center [641, 614] width 47 height 84
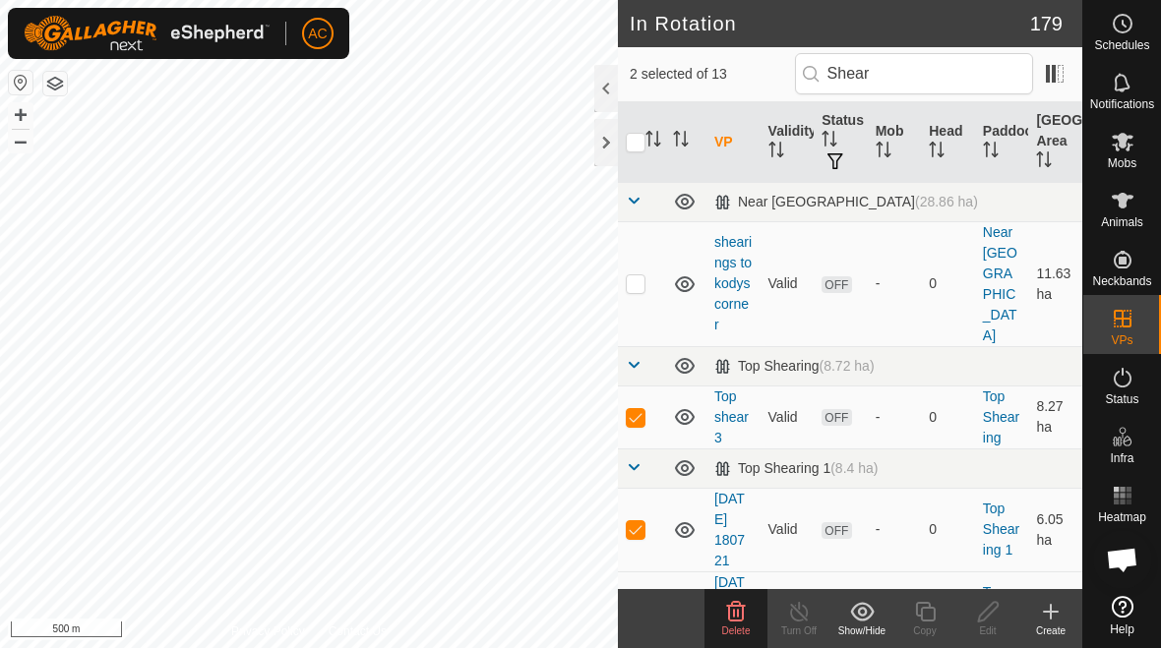
checkbox input "true"
click at [744, 632] on span "Delete" at bounding box center [736, 631] width 29 height 11
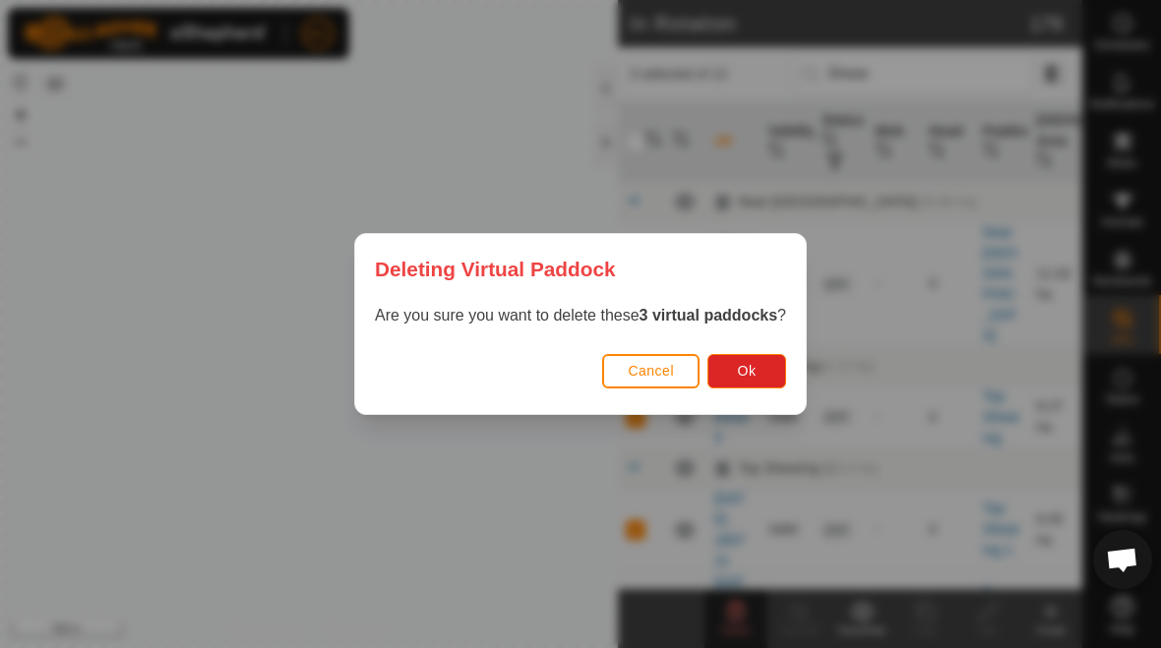
click at [766, 379] on button "Ok" at bounding box center [746, 371] width 79 height 34
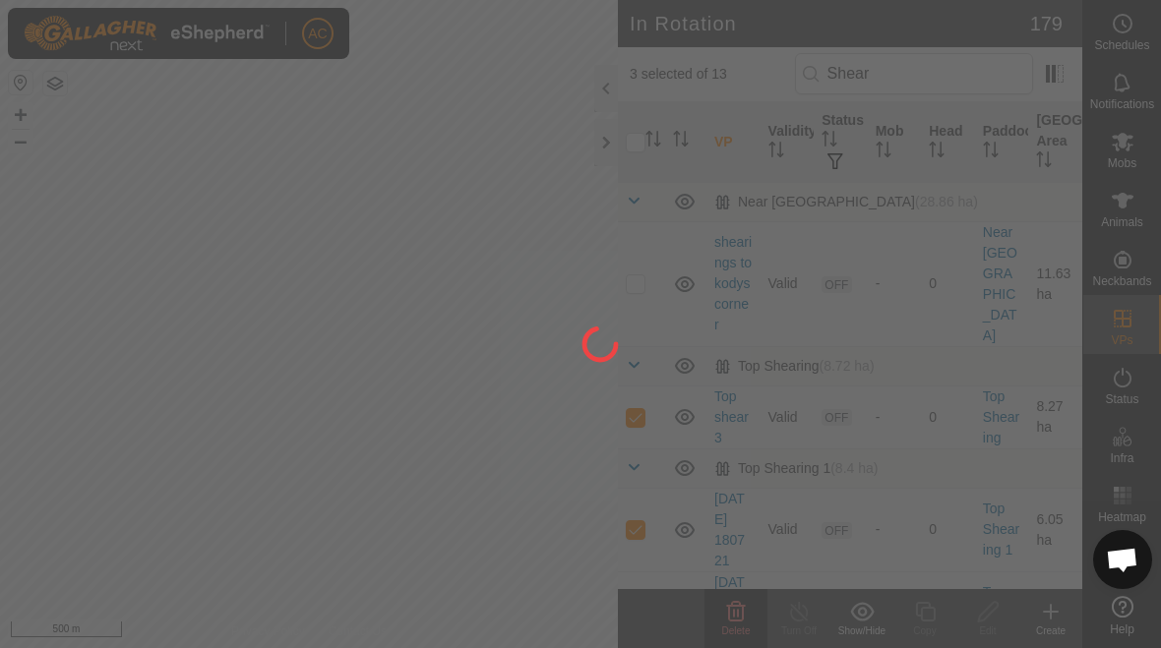
checkbox input "false"
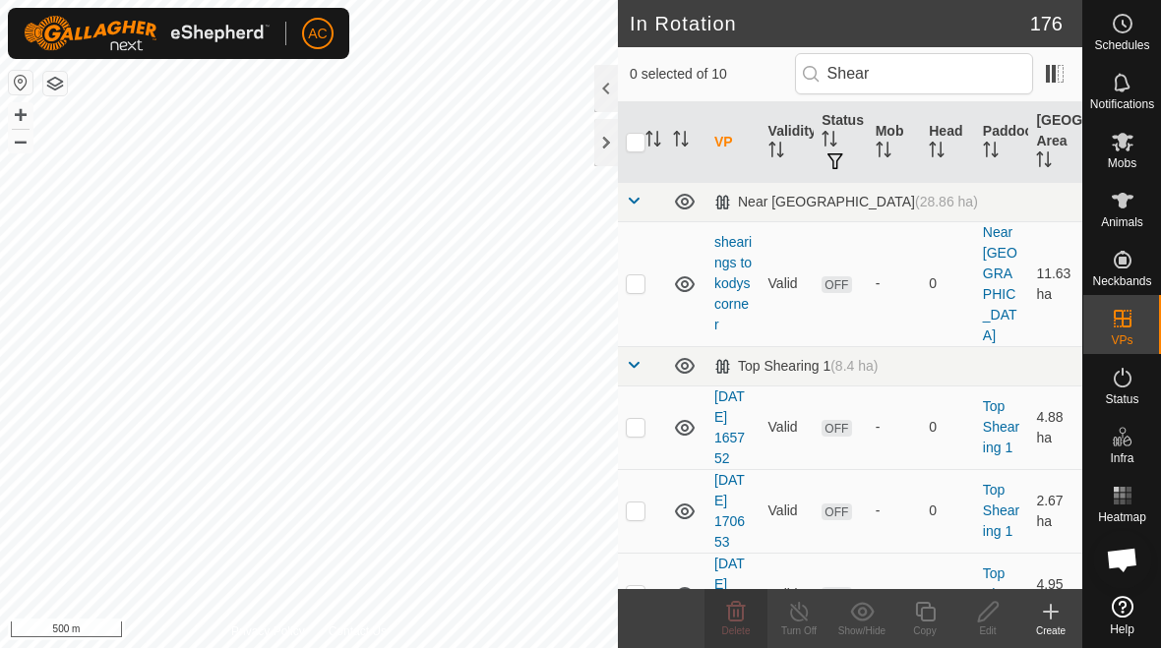
click at [626, 417] on td at bounding box center [641, 428] width 47 height 84
checkbox input "true"
click at [639, 503] on p-checkbox at bounding box center [636, 511] width 20 height 16
checkbox input "true"
click at [645, 577] on td at bounding box center [641, 595] width 47 height 84
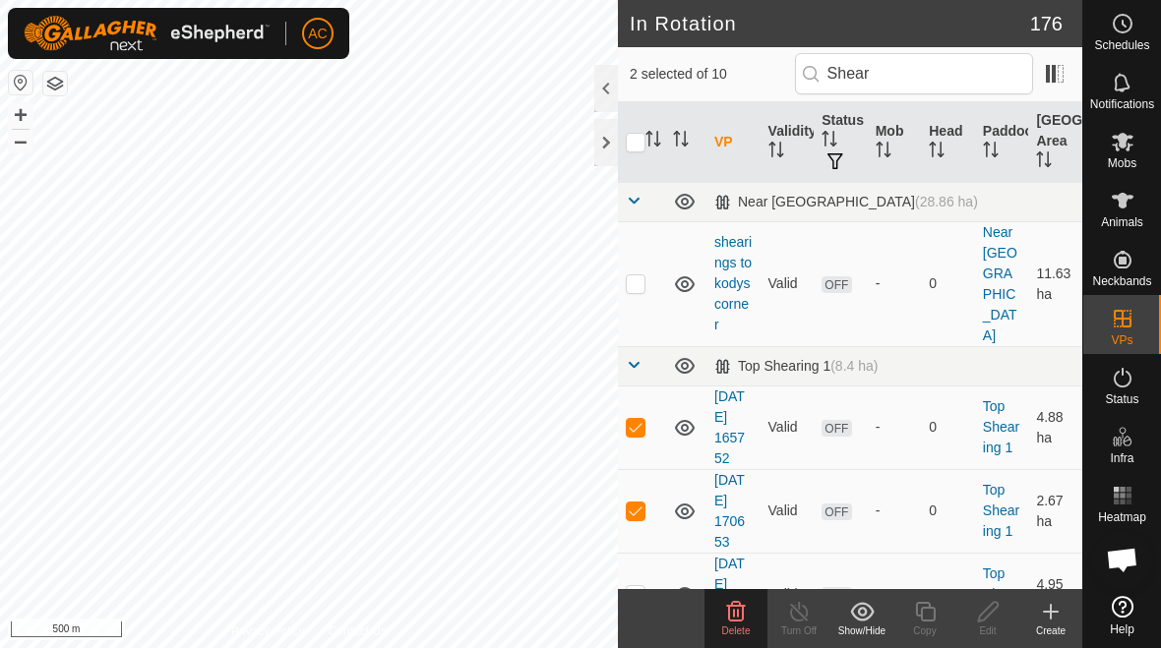
checkbox input "true"
click at [743, 620] on icon at bounding box center [736, 611] width 19 height 20
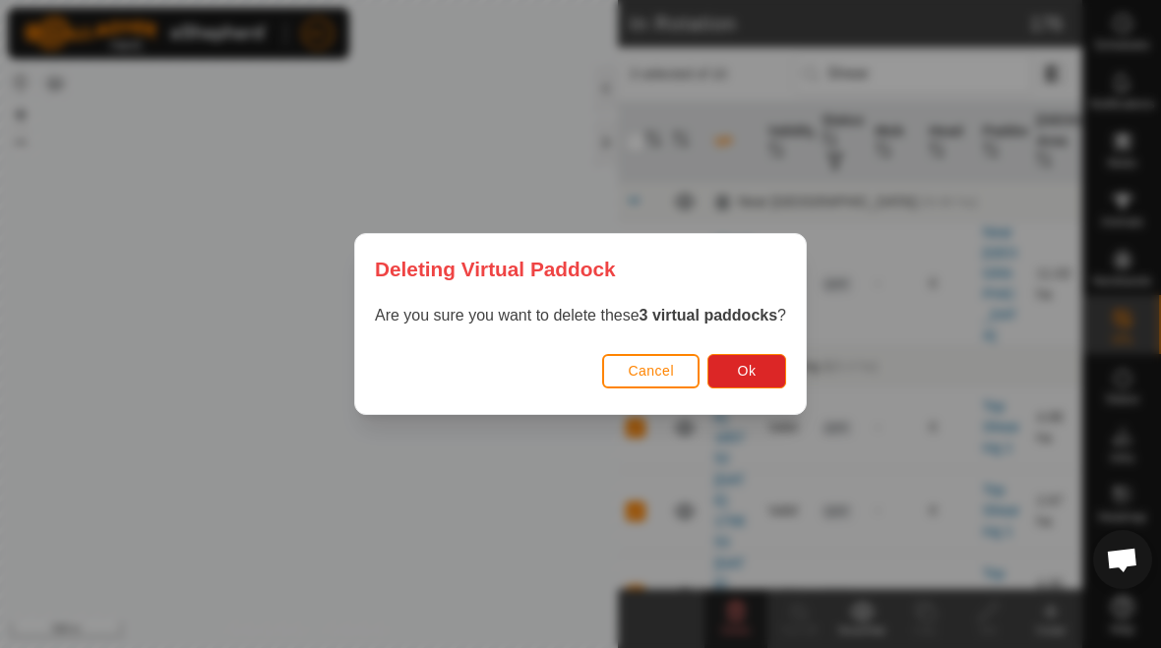
click at [751, 377] on span "Ok" at bounding box center [747, 371] width 19 height 16
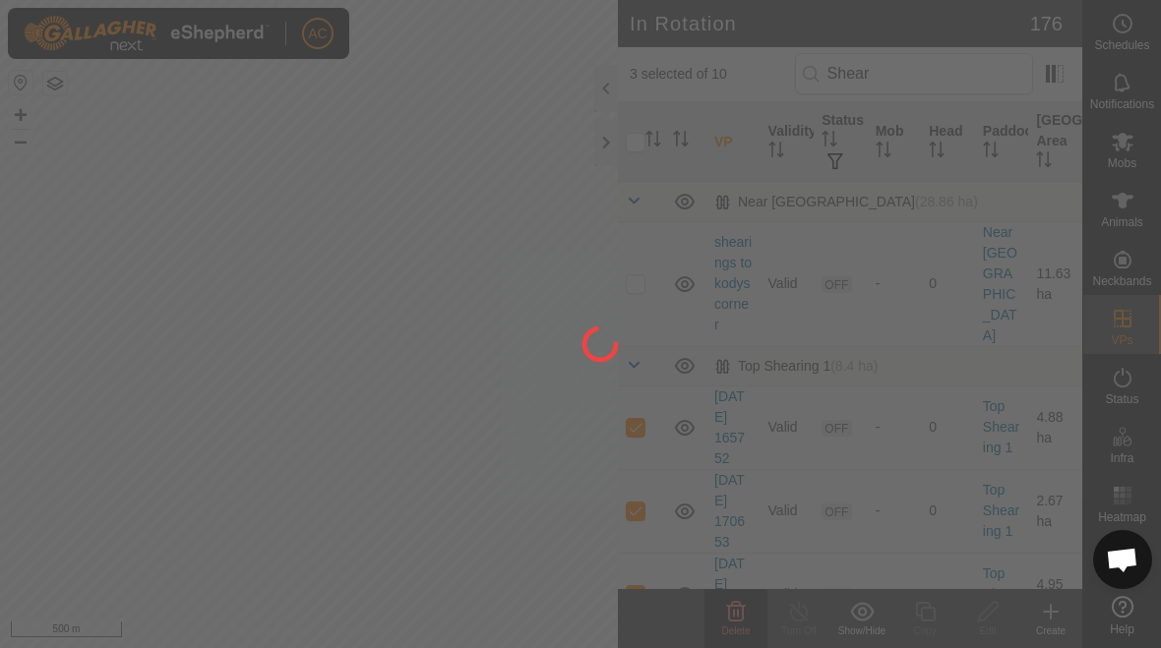
checkbox input "false"
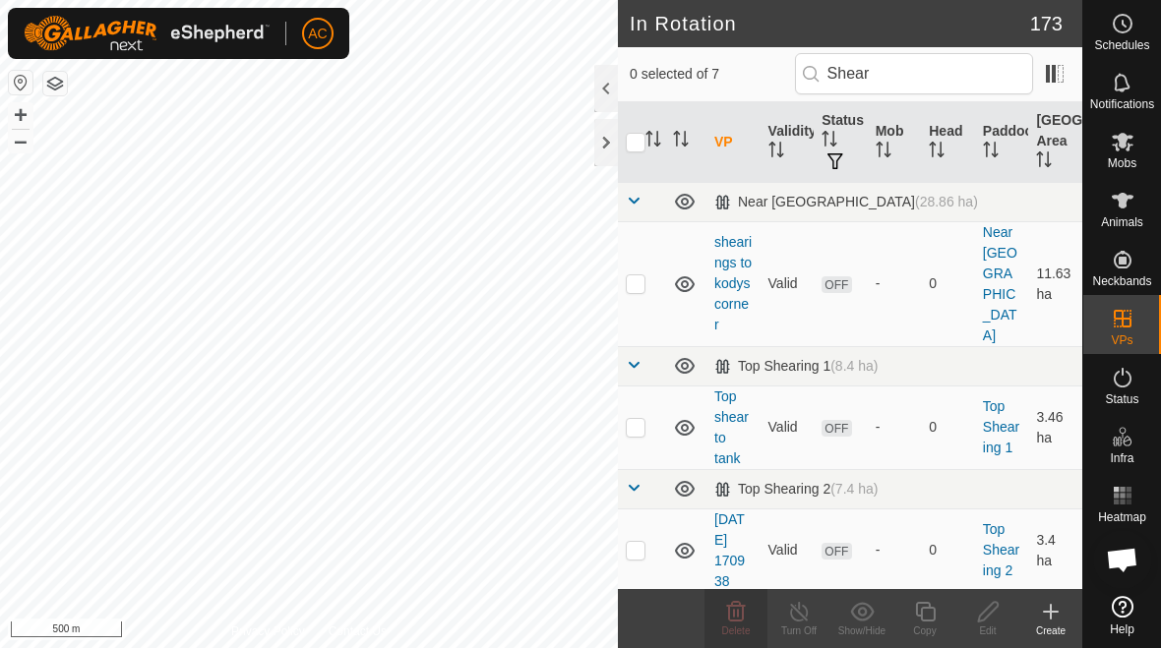
click at [635, 419] on p-checkbox at bounding box center [636, 427] width 20 height 16
checkbox input "true"
click at [629, 542] on p-checkbox at bounding box center [636, 550] width 20 height 16
checkbox input "true"
click at [733, 627] on span "Delete" at bounding box center [736, 631] width 29 height 11
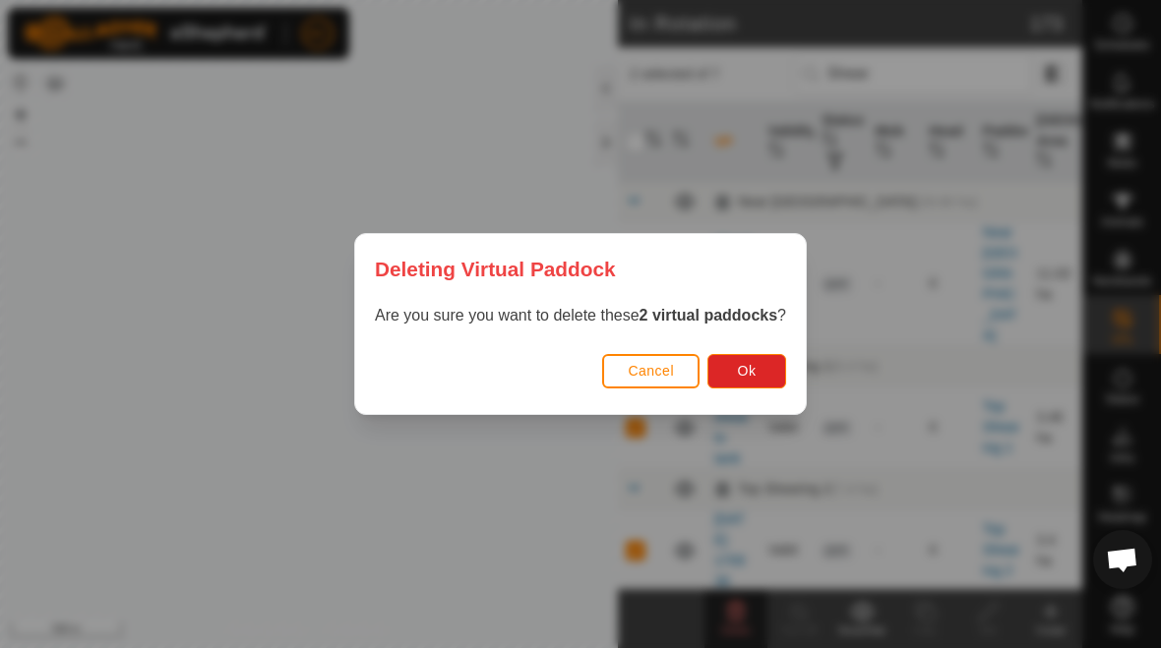
click at [758, 368] on button "Ok" at bounding box center [746, 371] width 79 height 34
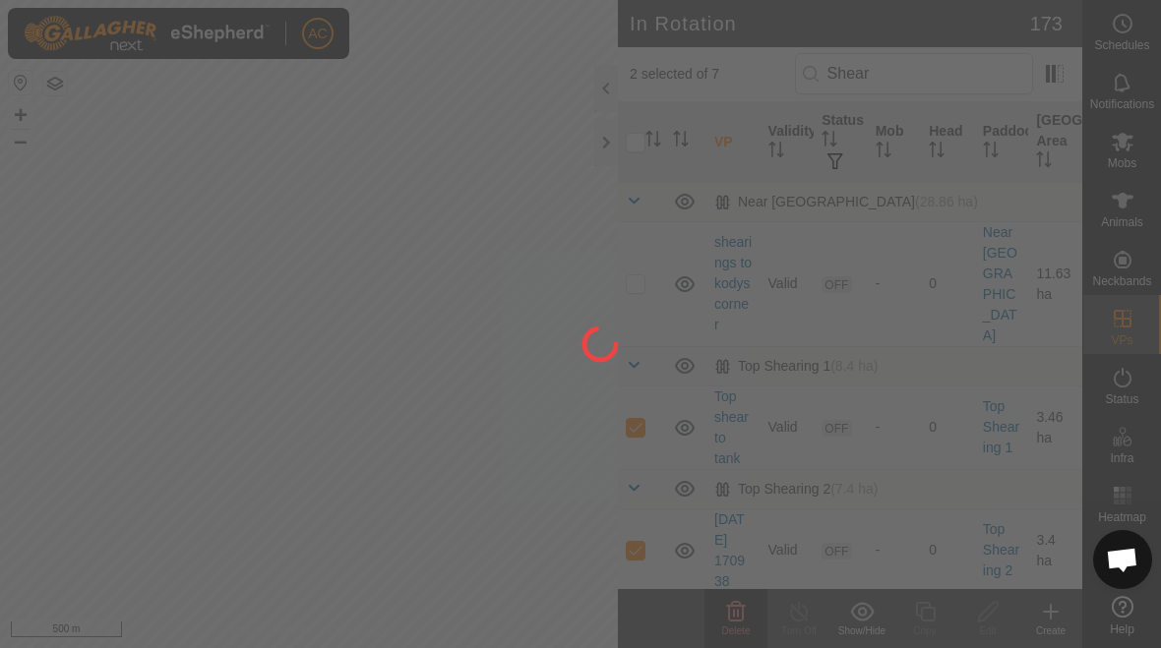
checkbox input "false"
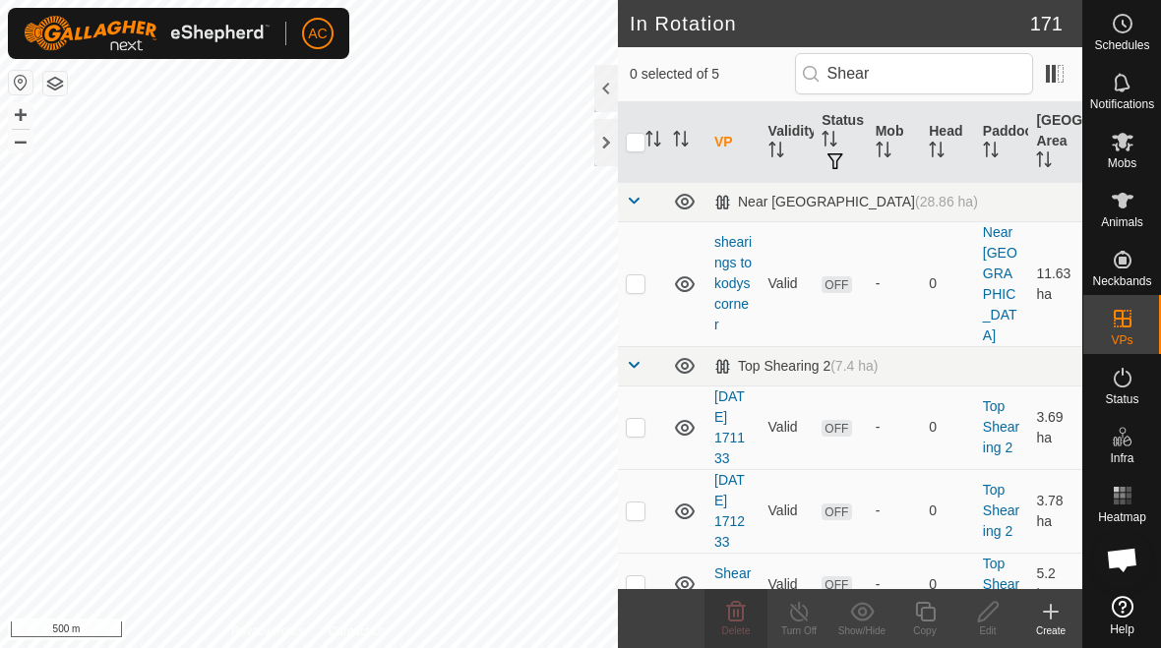
click at [631, 419] on p-checkbox at bounding box center [636, 427] width 20 height 16
checkbox input "true"
click at [636, 502] on td at bounding box center [641, 511] width 47 height 84
checkbox input "true"
click at [636, 576] on p-checkbox at bounding box center [636, 584] width 20 height 16
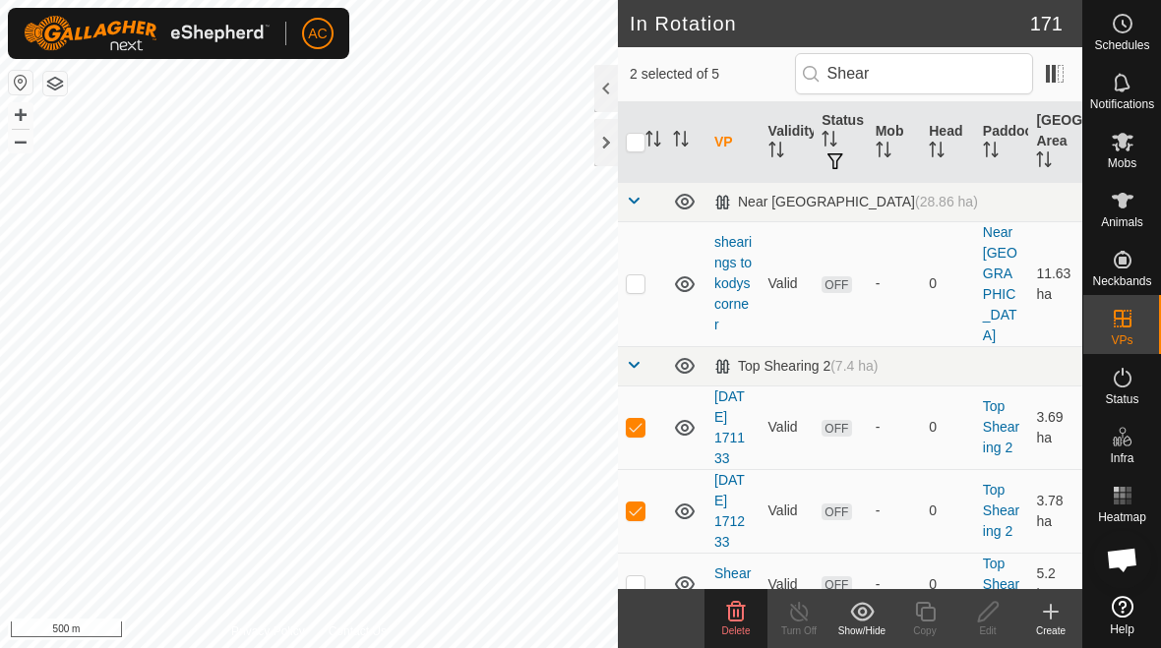
checkbox input "true"
click at [738, 636] on span "Delete" at bounding box center [736, 631] width 29 height 11
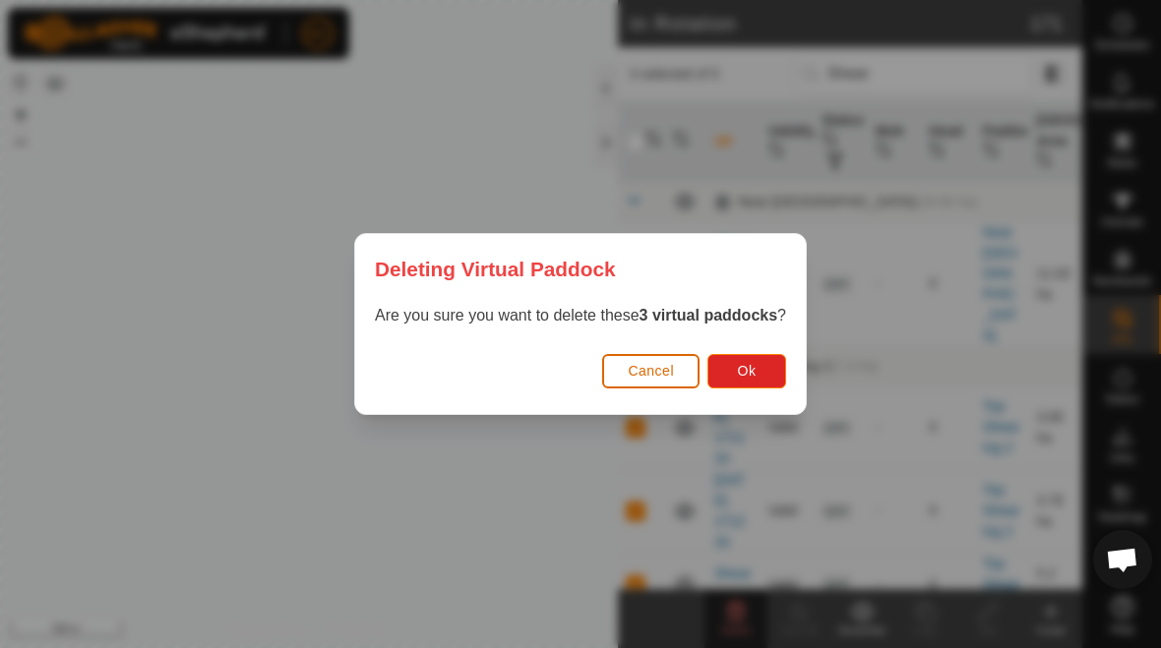
click at [763, 367] on button "Ok" at bounding box center [746, 371] width 79 height 34
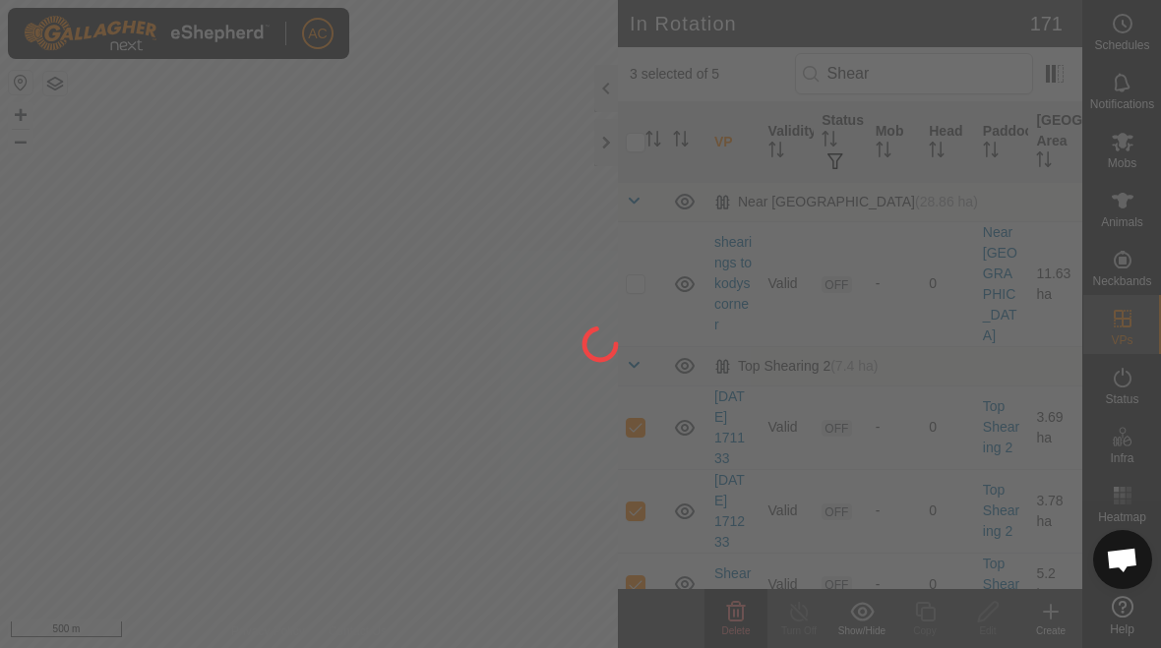
checkbox input "false"
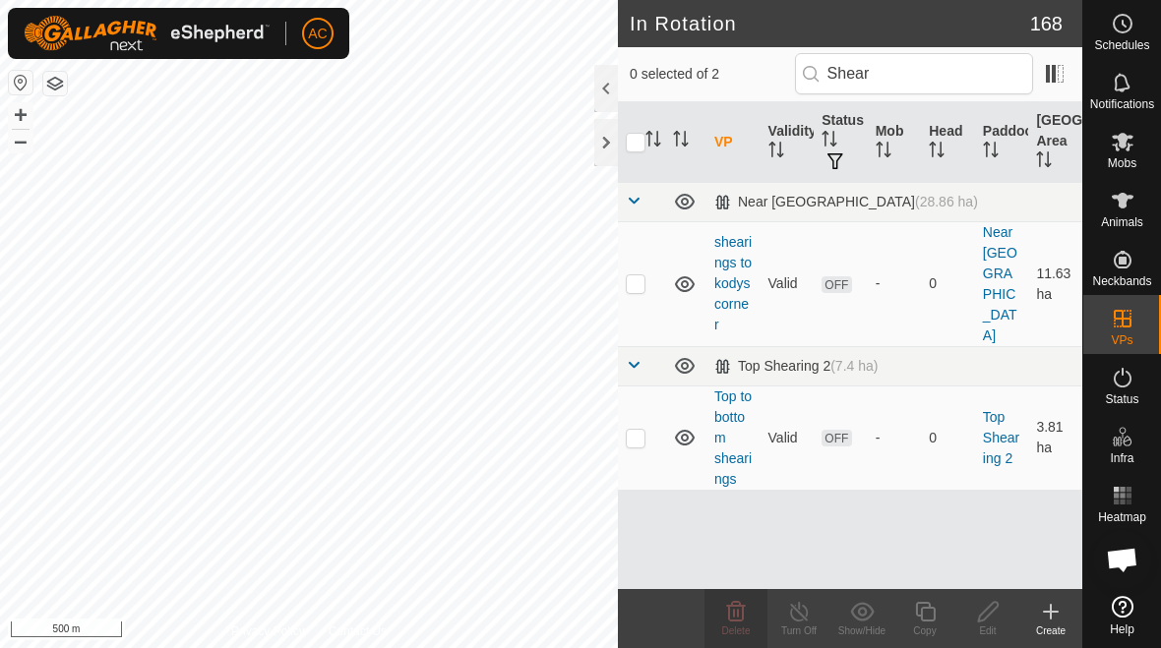
click at [632, 430] on p-checkbox at bounding box center [636, 438] width 20 height 16
click at [737, 610] on icon at bounding box center [736, 611] width 19 height 20
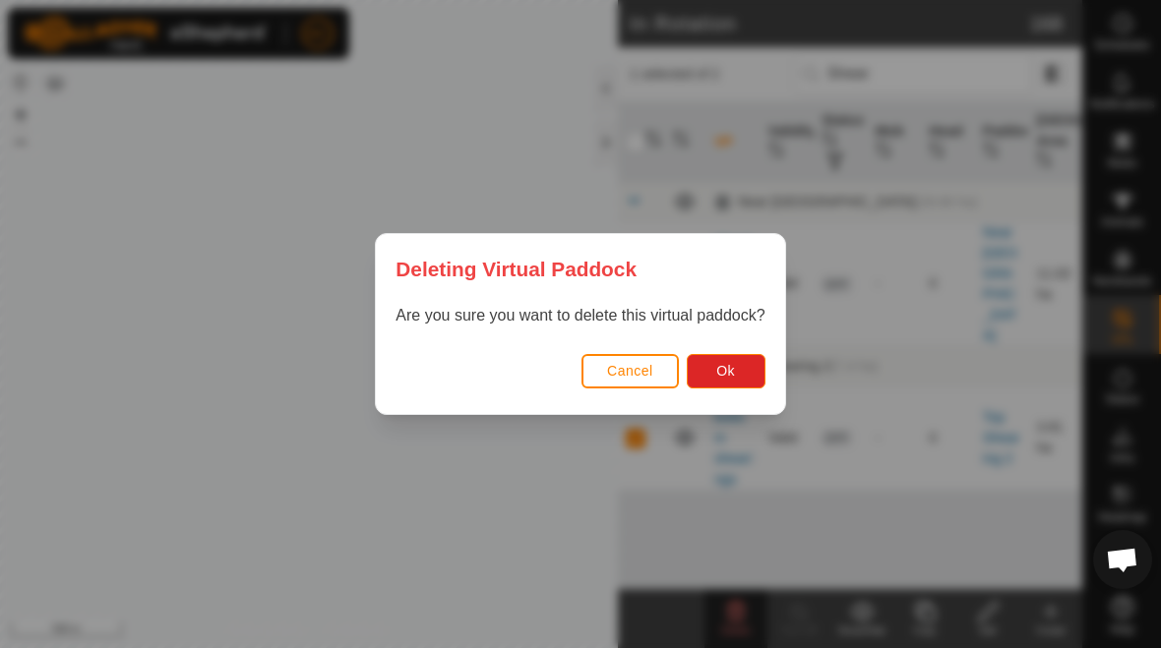
click at [724, 377] on span "Ok" at bounding box center [725, 371] width 19 height 16
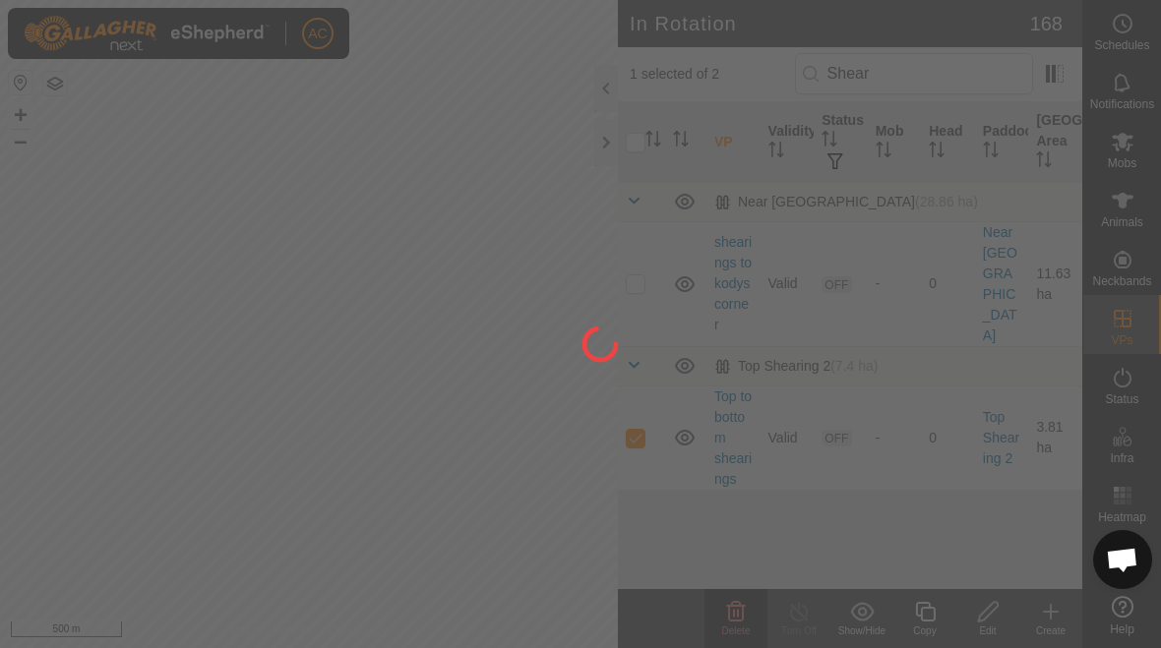
checkbox input "false"
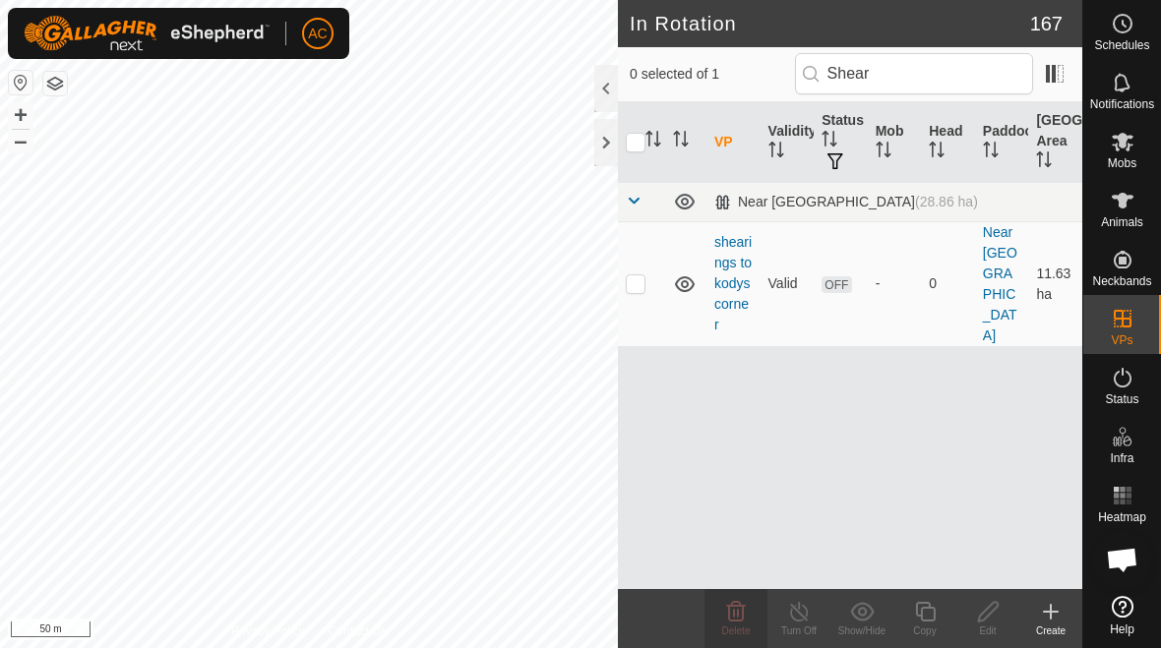
click at [631, 275] on p-checkbox at bounding box center [636, 283] width 20 height 16
click at [731, 626] on span "Delete" at bounding box center [736, 631] width 29 height 11
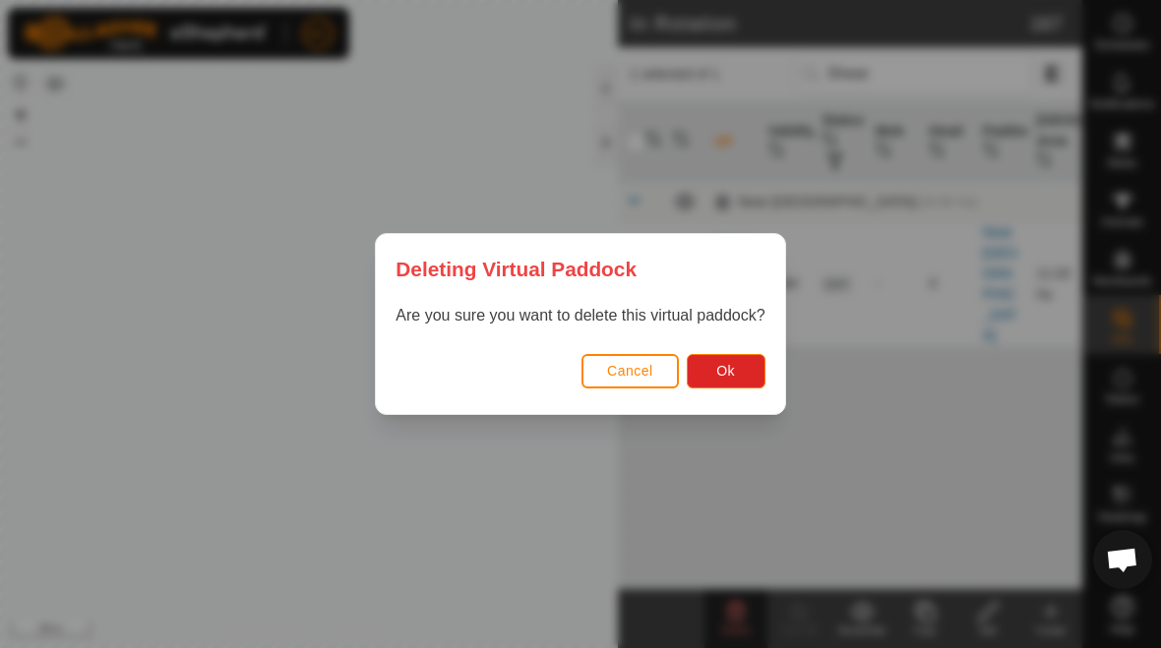
click at [750, 363] on button "Ok" at bounding box center [726, 371] width 79 height 34
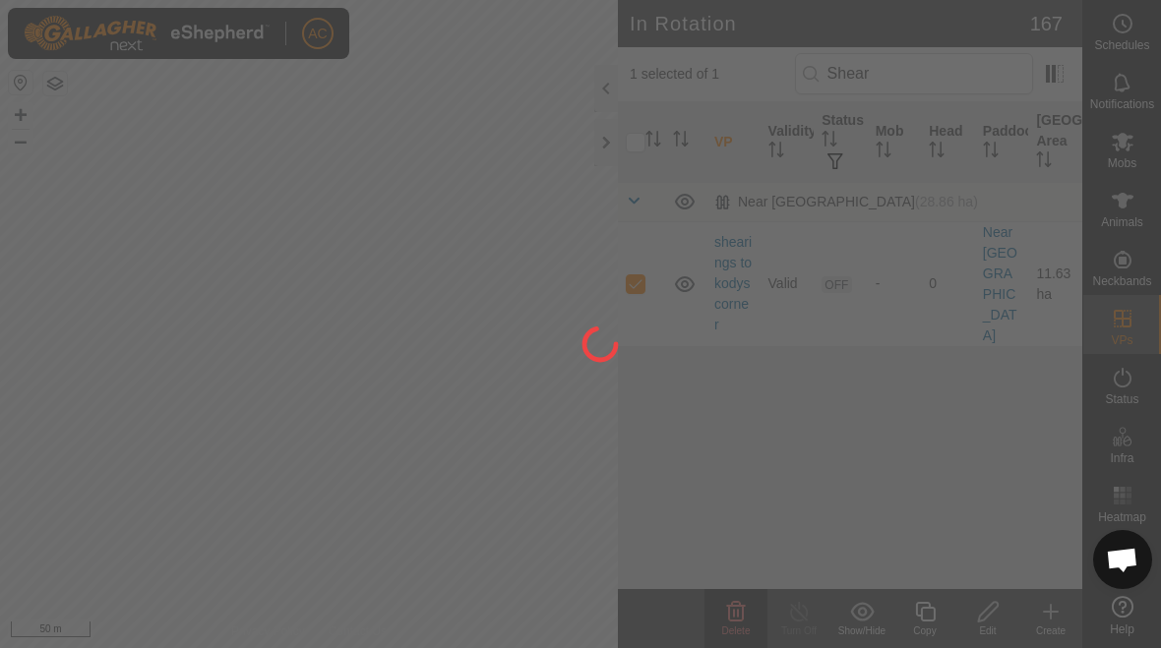
checkbox input "false"
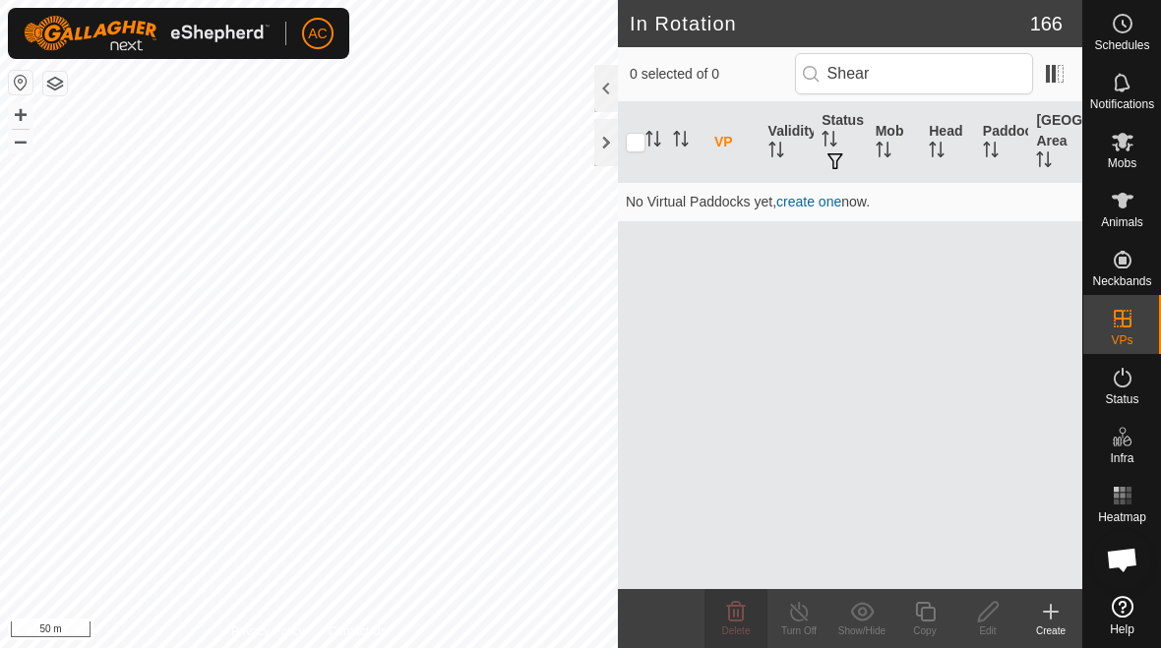
click at [594, 132] on div at bounding box center [606, 142] width 24 height 47
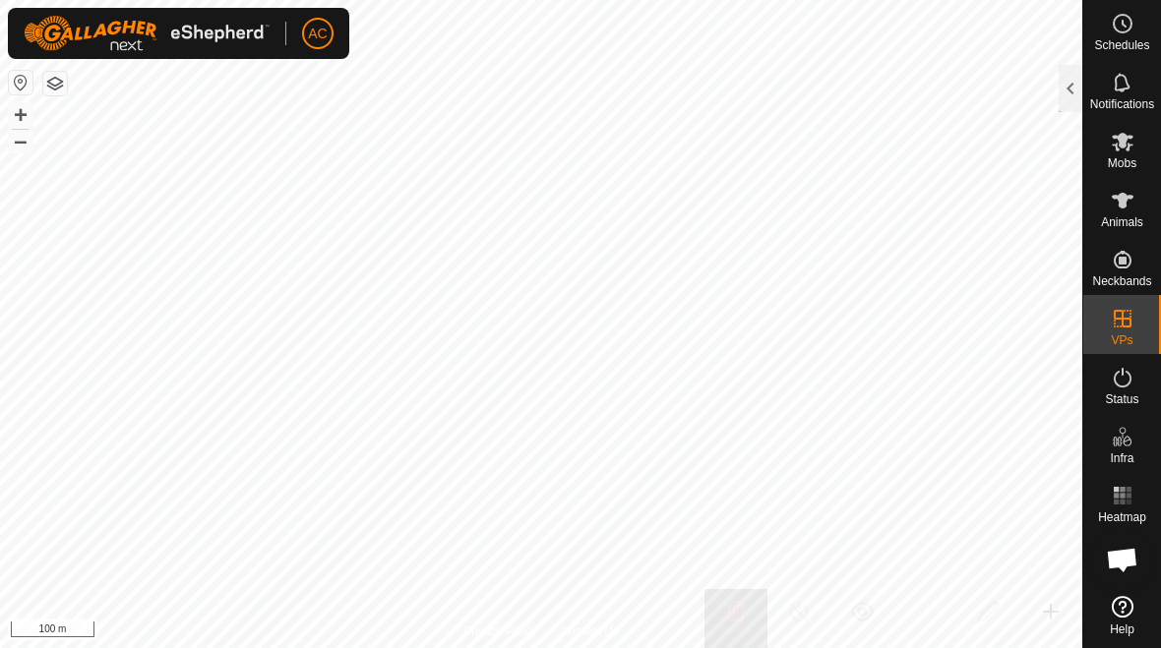
click at [806, 161] on span "Mobs" at bounding box center [1122, 163] width 29 height 12
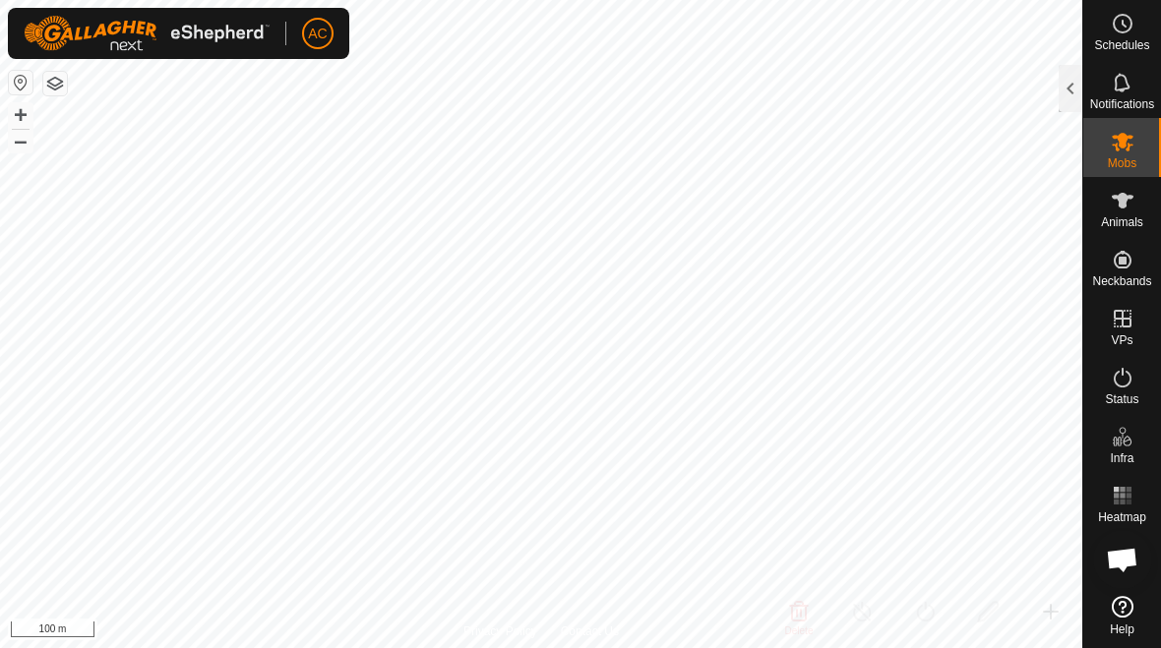
click at [806, 88] on div at bounding box center [1071, 88] width 24 height 47
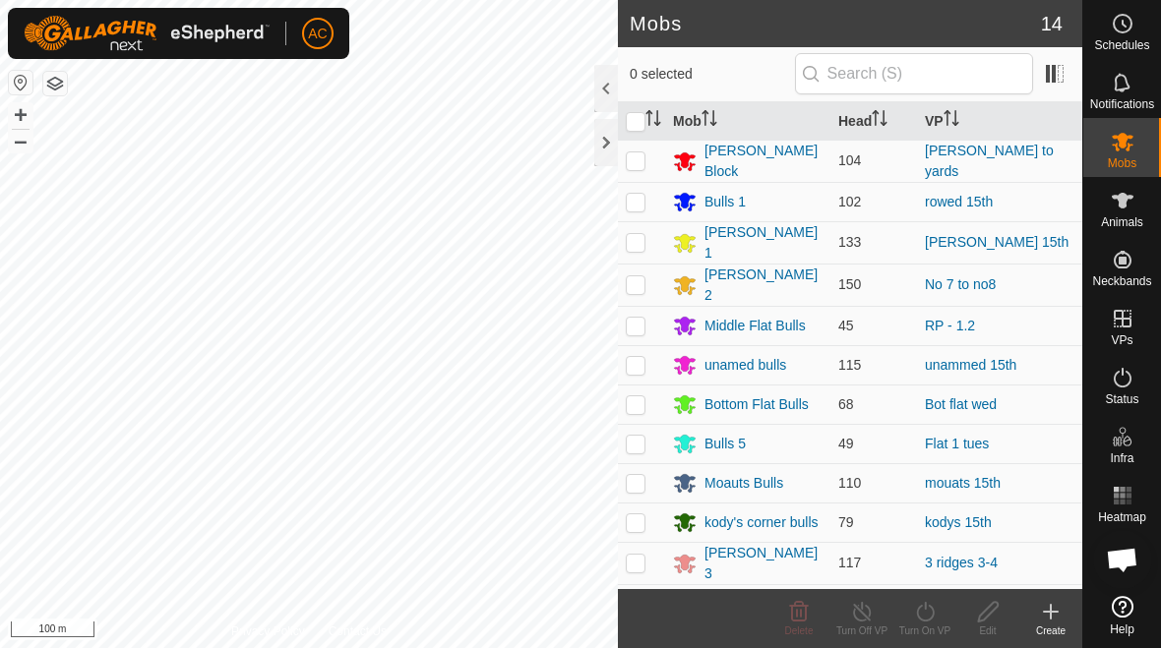
click at [638, 436] on p-checkbox at bounding box center [636, 444] width 20 height 16
checkbox input "true"
click at [806, 619] on icon at bounding box center [925, 612] width 25 height 24
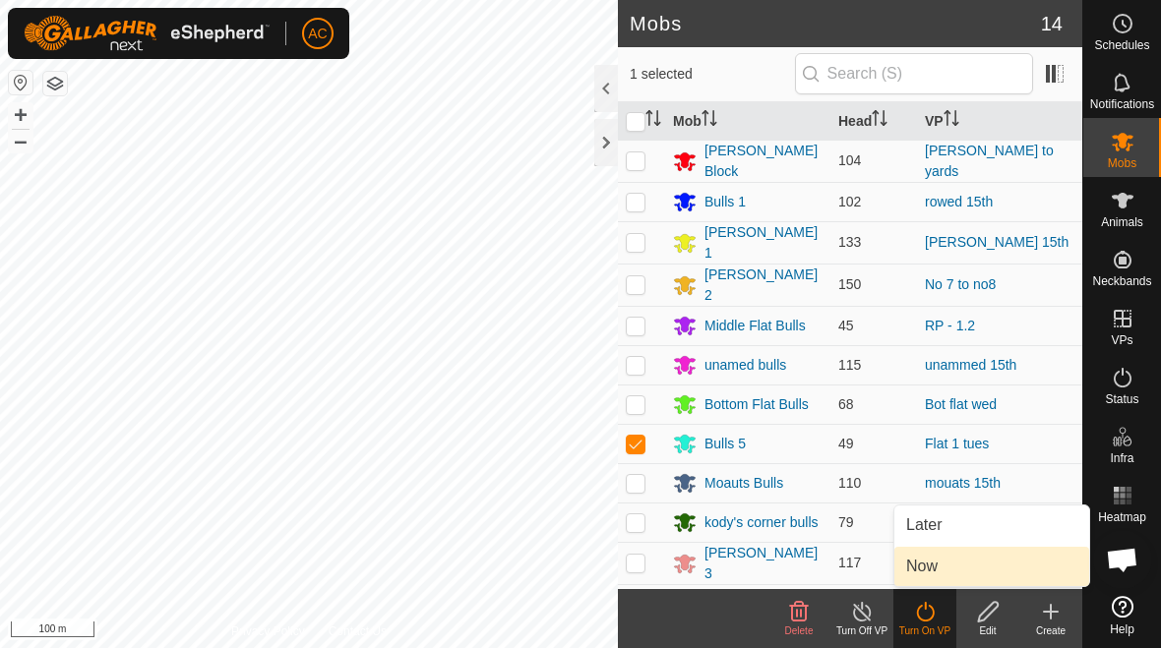
click at [806, 566] on link "Now" at bounding box center [991, 566] width 195 height 39
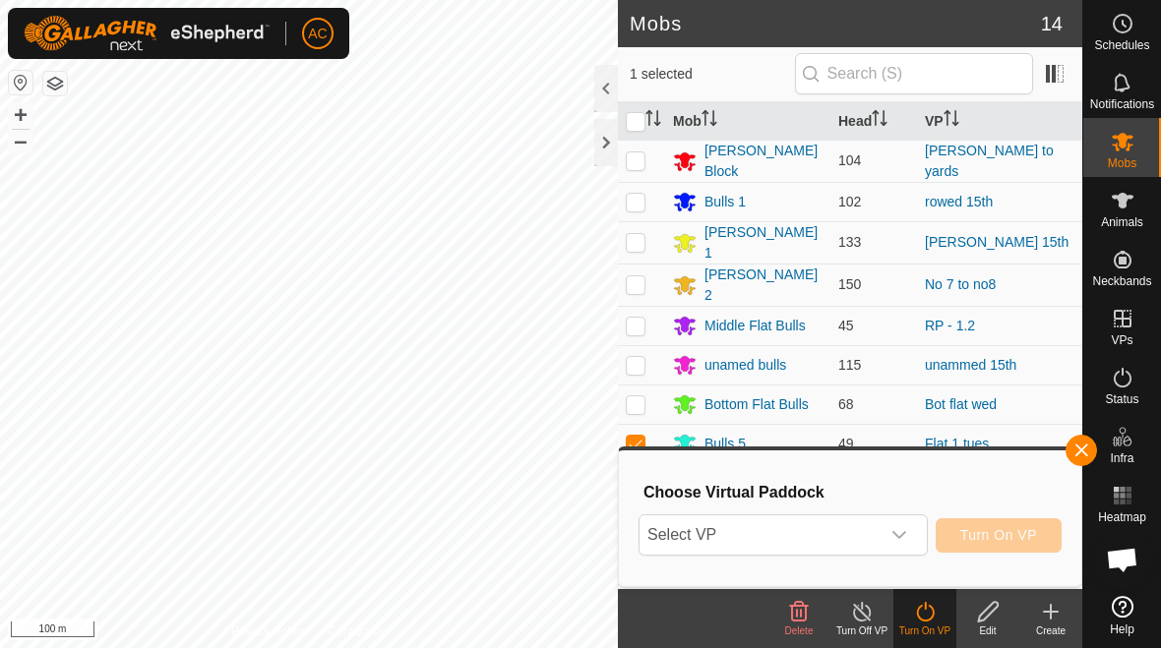
click at [806, 535] on icon "dropdown trigger" at bounding box center [899, 535] width 14 height 8
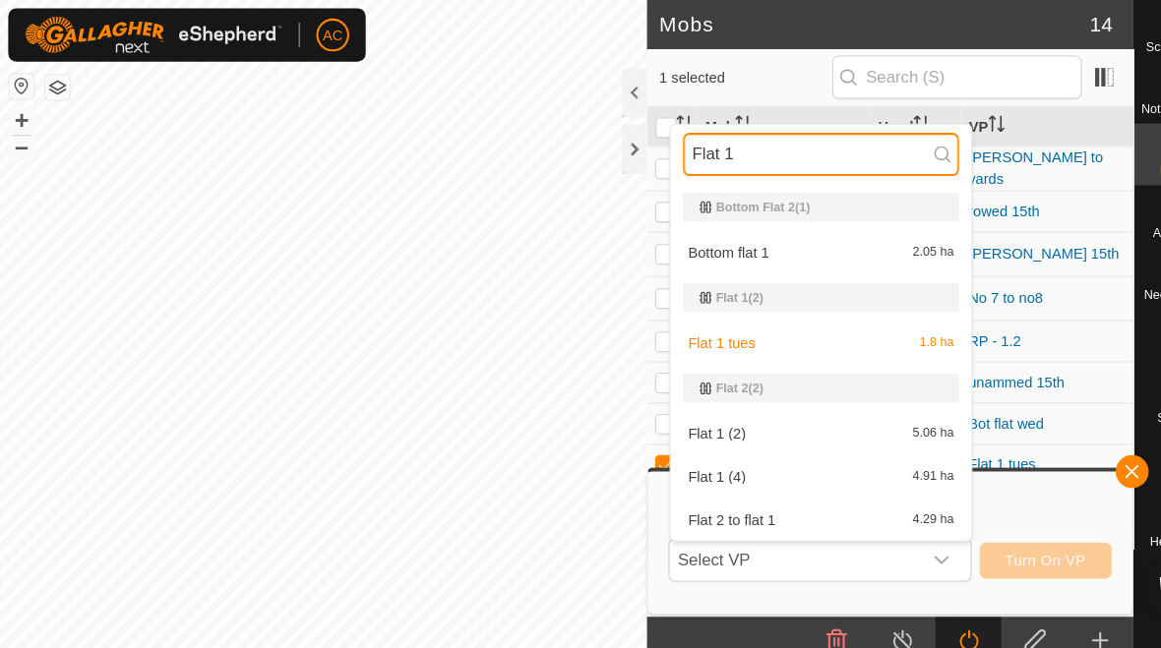
type input "Flat 1"
click at [736, 455] on div "Flat 1 (4) 4.91 ha" at bounding box center [784, 456] width 264 height 24
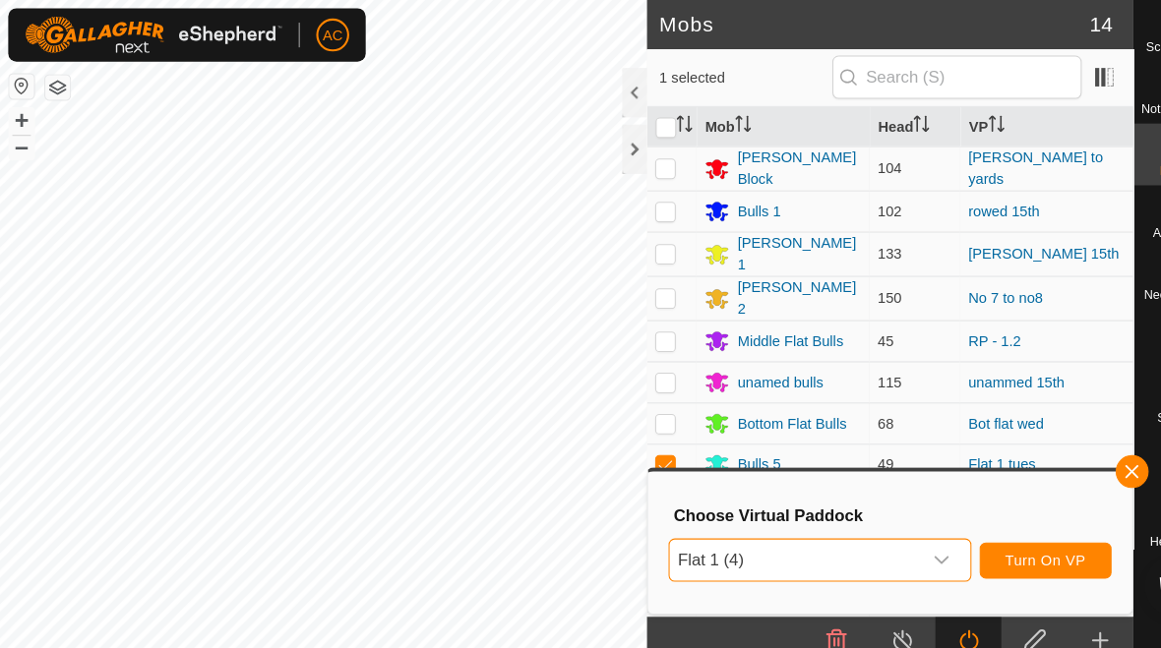
click at [806, 532] on div "dropdown trigger" at bounding box center [899, 535] width 39 height 39
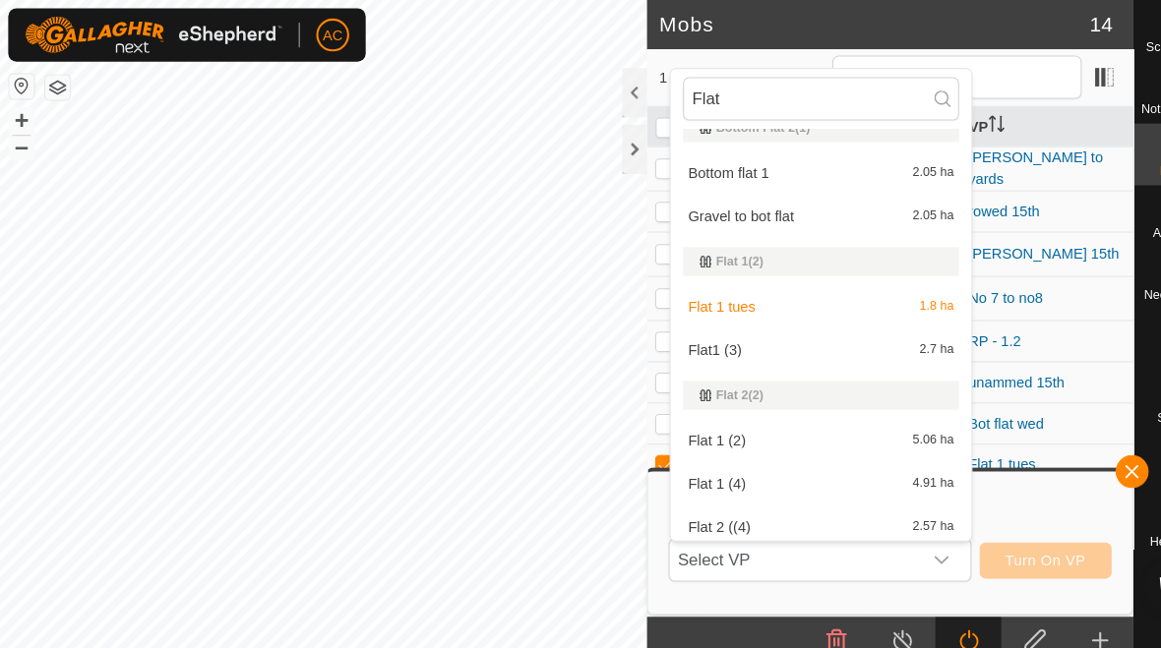
scroll to position [542, 0]
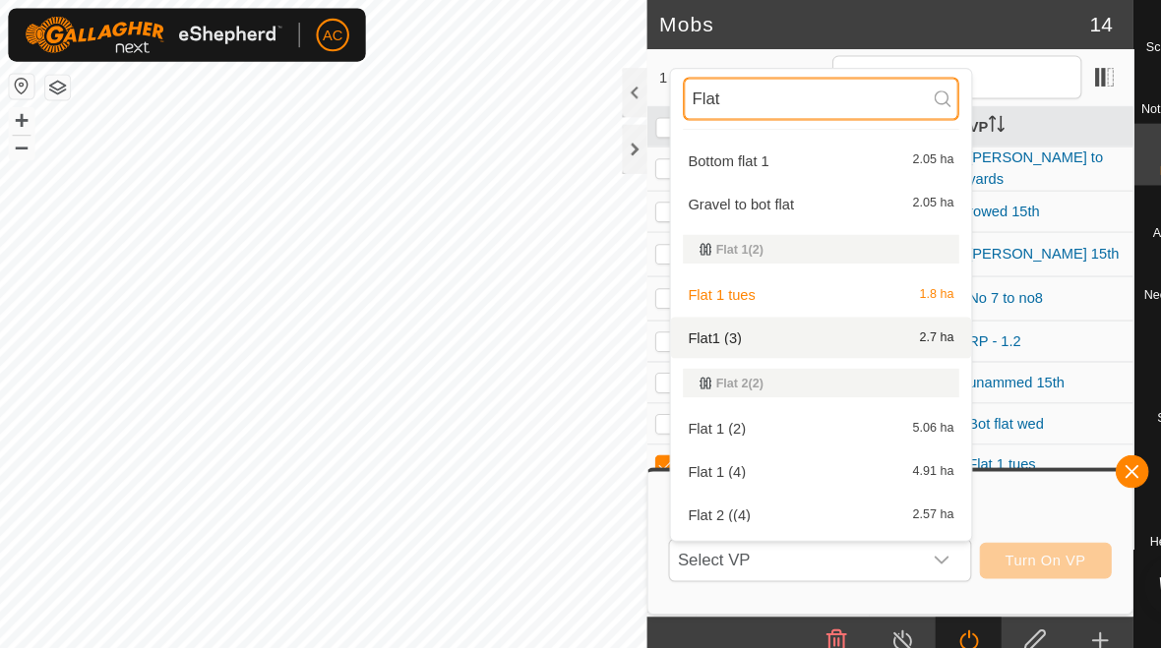
type input "Flat"
click at [755, 320] on div "Flat1 (3) 2.7 ha" at bounding box center [784, 323] width 264 height 24
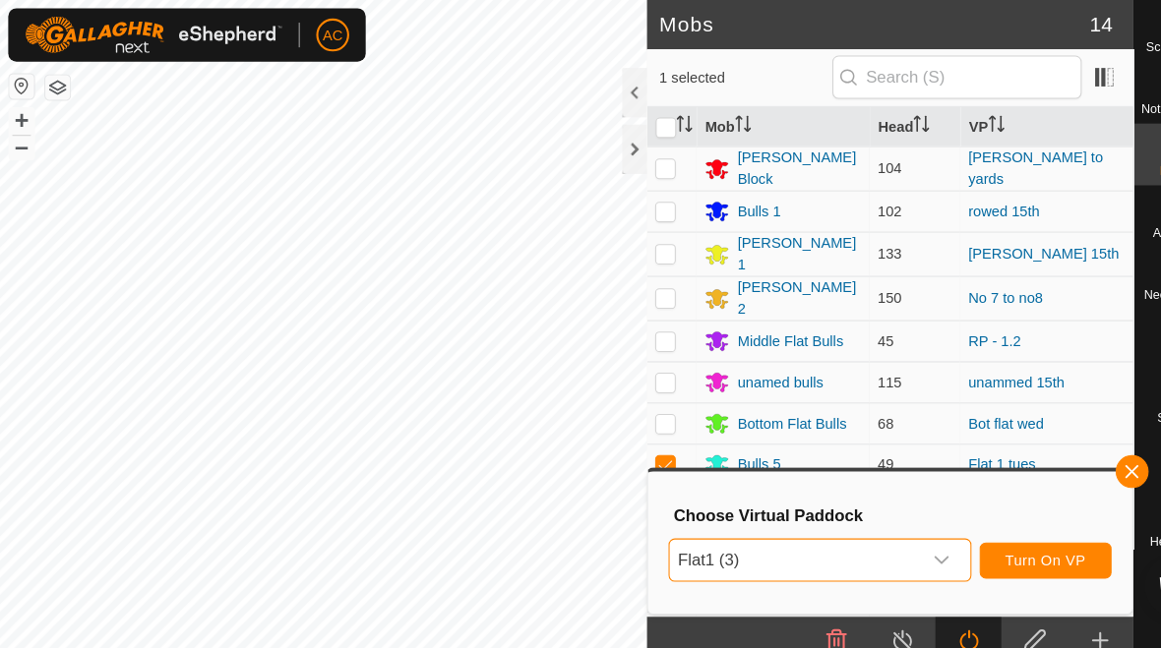
click at [806, 540] on span "Turn On VP" at bounding box center [998, 535] width 77 height 16
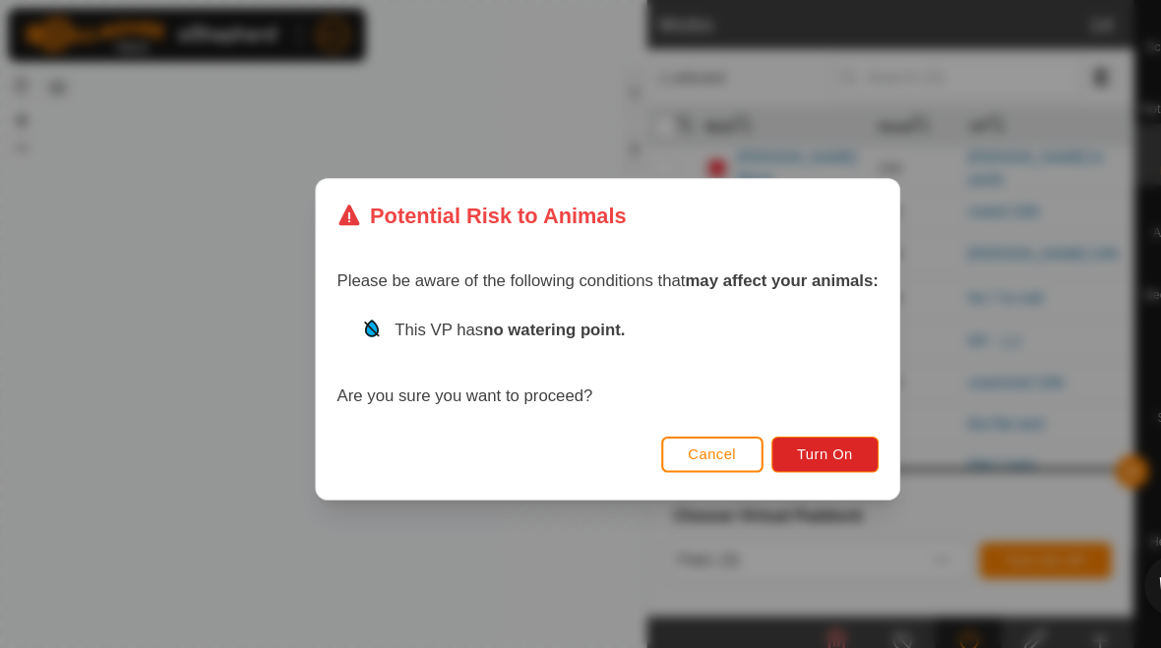
click at [805, 428] on span "Turn On" at bounding box center [787, 434] width 53 height 16
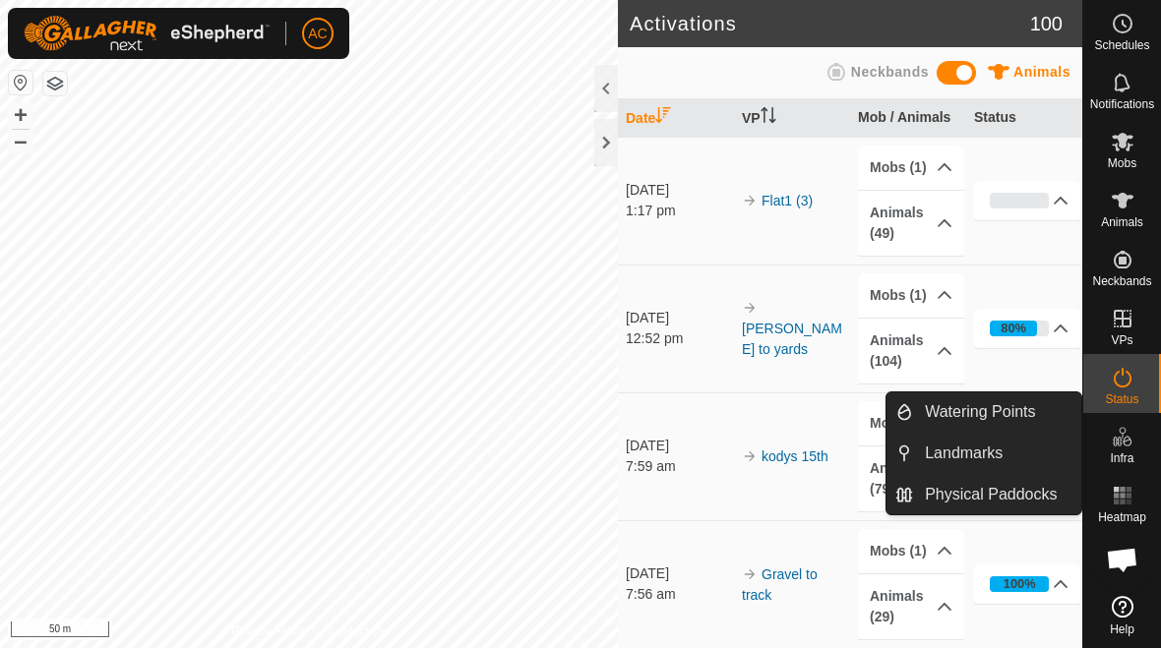
click at [806, 418] on span "Watering Points" at bounding box center [980, 412] width 110 height 24
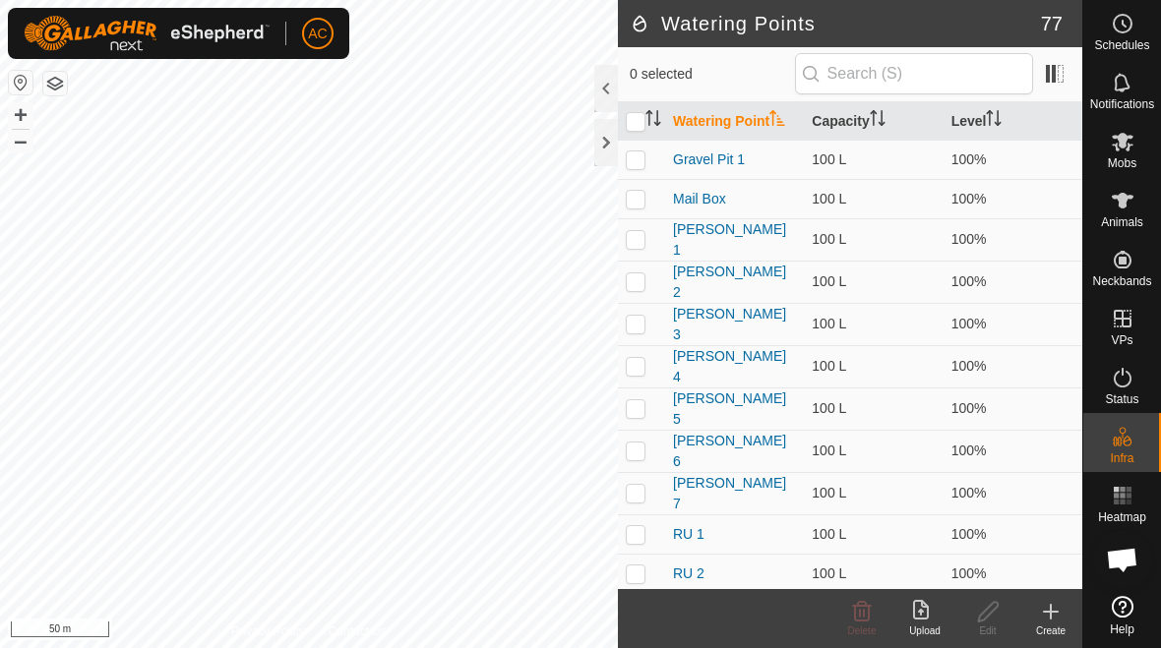
click at [806, 619] on create-svg-icon at bounding box center [1050, 612] width 63 height 24
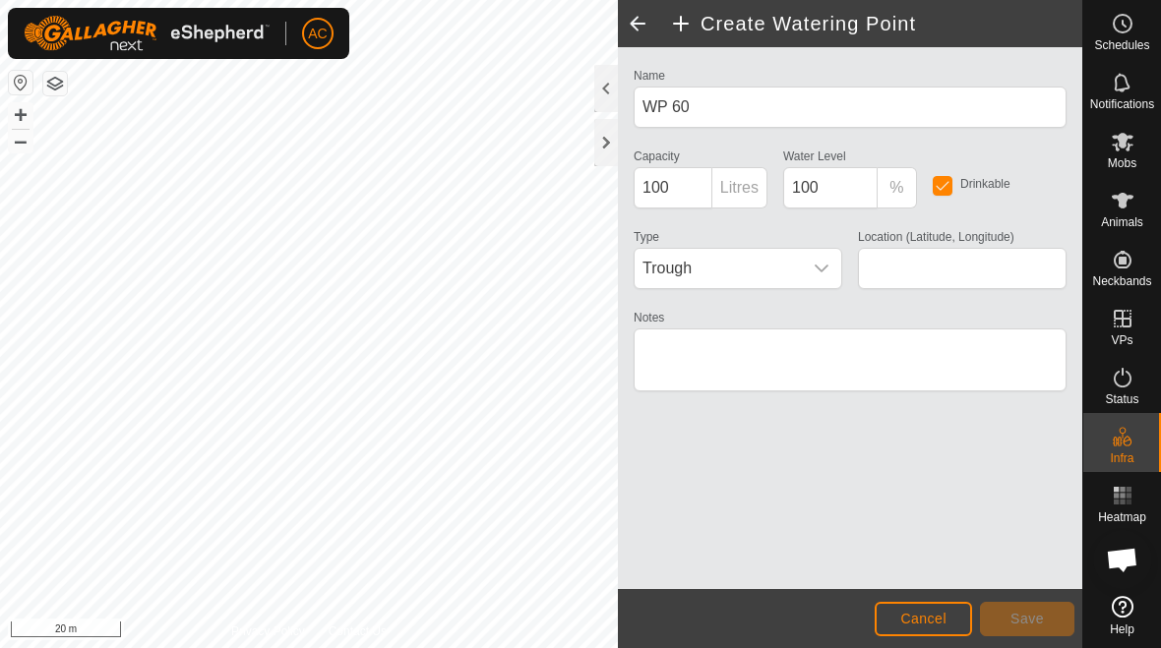
type input "-45.915612, 167.765864"
click at [806, 636] on button "Save" at bounding box center [1027, 619] width 94 height 34
